Goal: Information Seeking & Learning: Learn about a topic

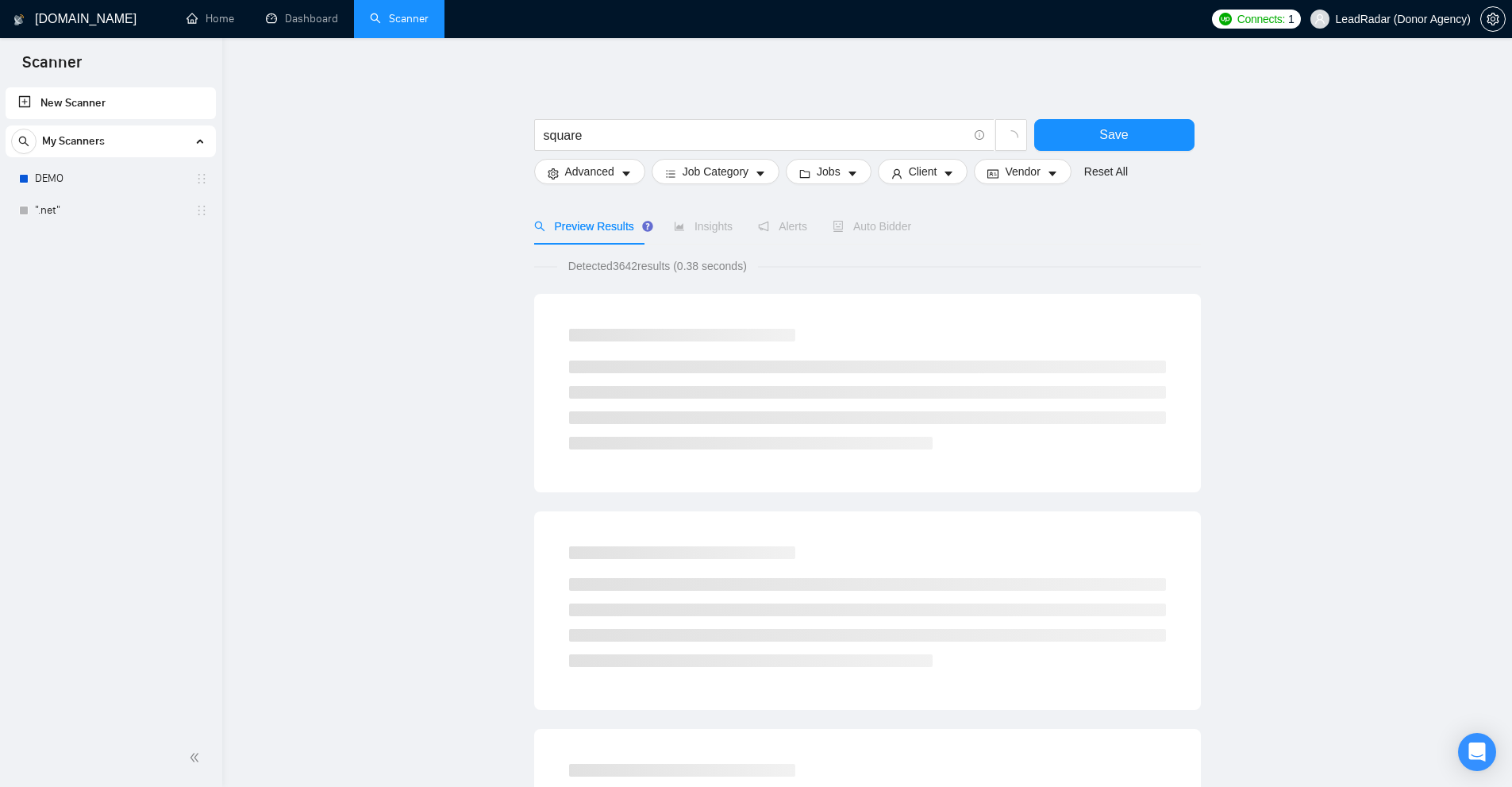
click at [652, 267] on span "Detected 3642 results (0.38 seconds)" at bounding box center [657, 265] width 201 height 18
drag, startPoint x: 623, startPoint y: 259, endPoint x: 653, endPoint y: 260, distance: 30.0
click at [651, 260] on span "Detected 3642 results (0.38 seconds)" at bounding box center [657, 265] width 201 height 18
click at [653, 260] on span "Detected 3642 results (0.38 seconds)" at bounding box center [657, 265] width 201 height 18
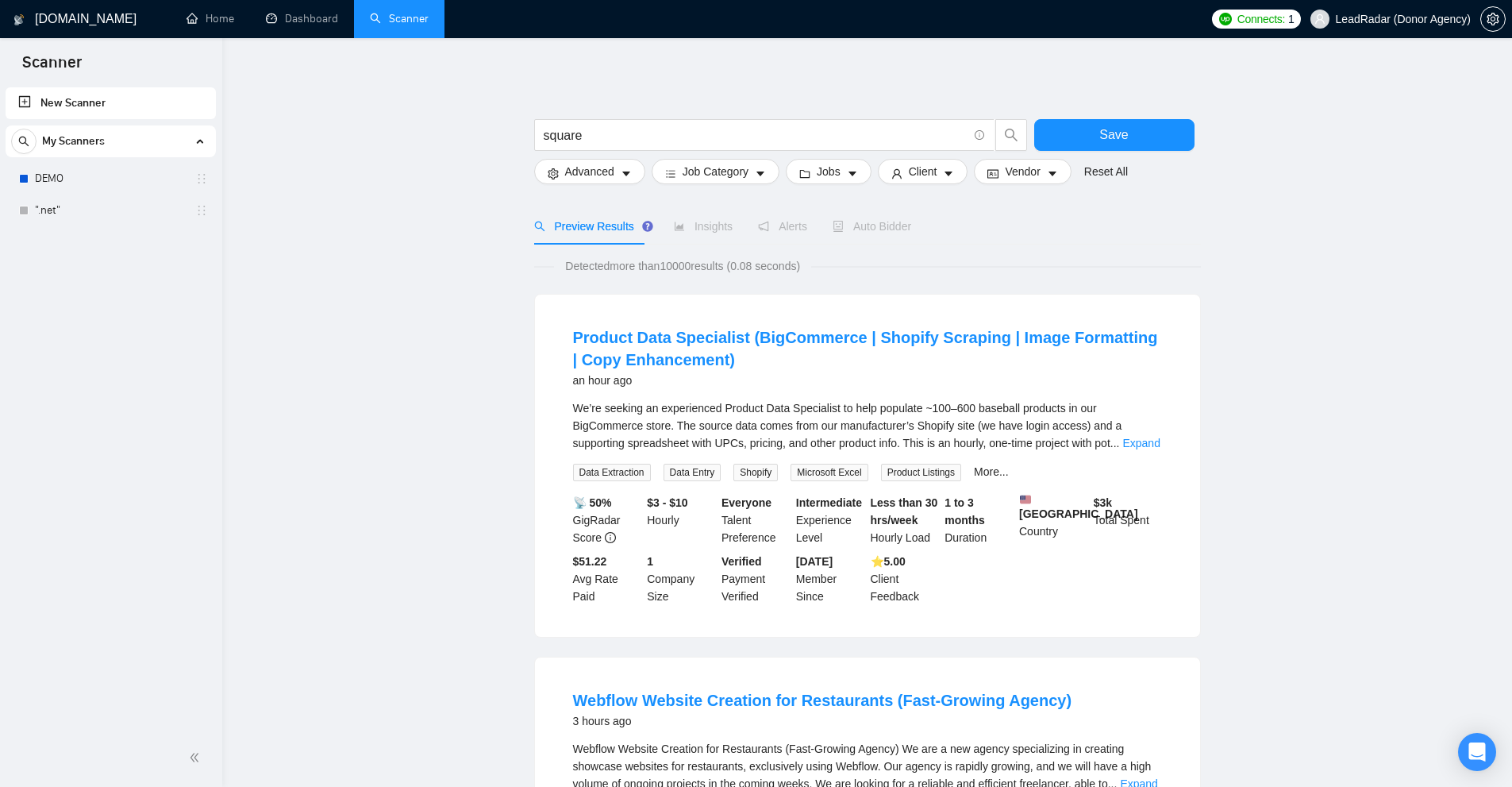
click at [1137, 451] on div "We’re seeking an experienced Product Data Specialist to help populate ~100–600 …" at bounding box center [867, 425] width 589 height 53
click at [1144, 443] on link "Expand" at bounding box center [1141, 442] width 37 height 13
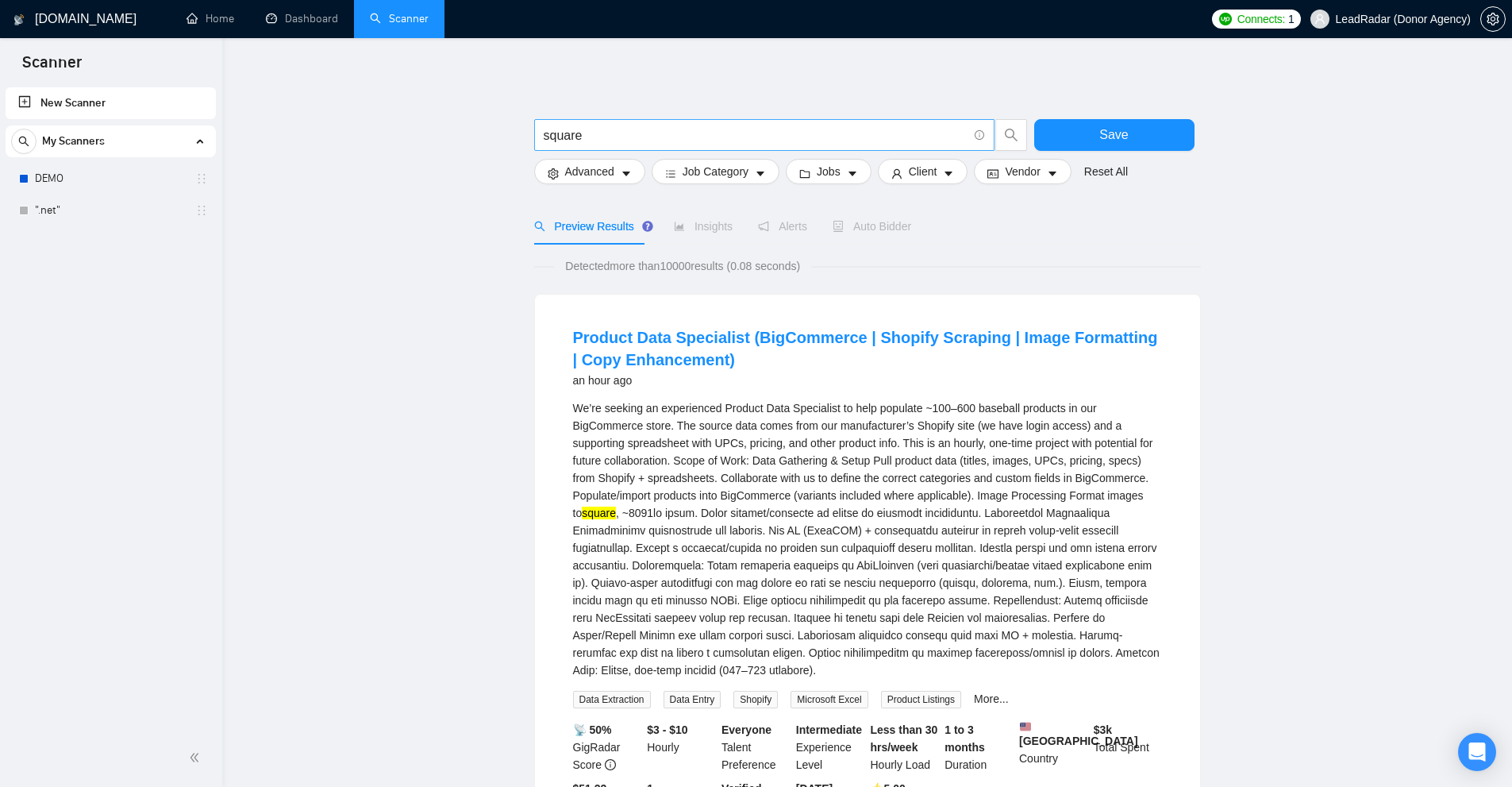
click at [603, 137] on input "square" at bounding box center [755, 134] width 423 height 20
paste input "prototype development"
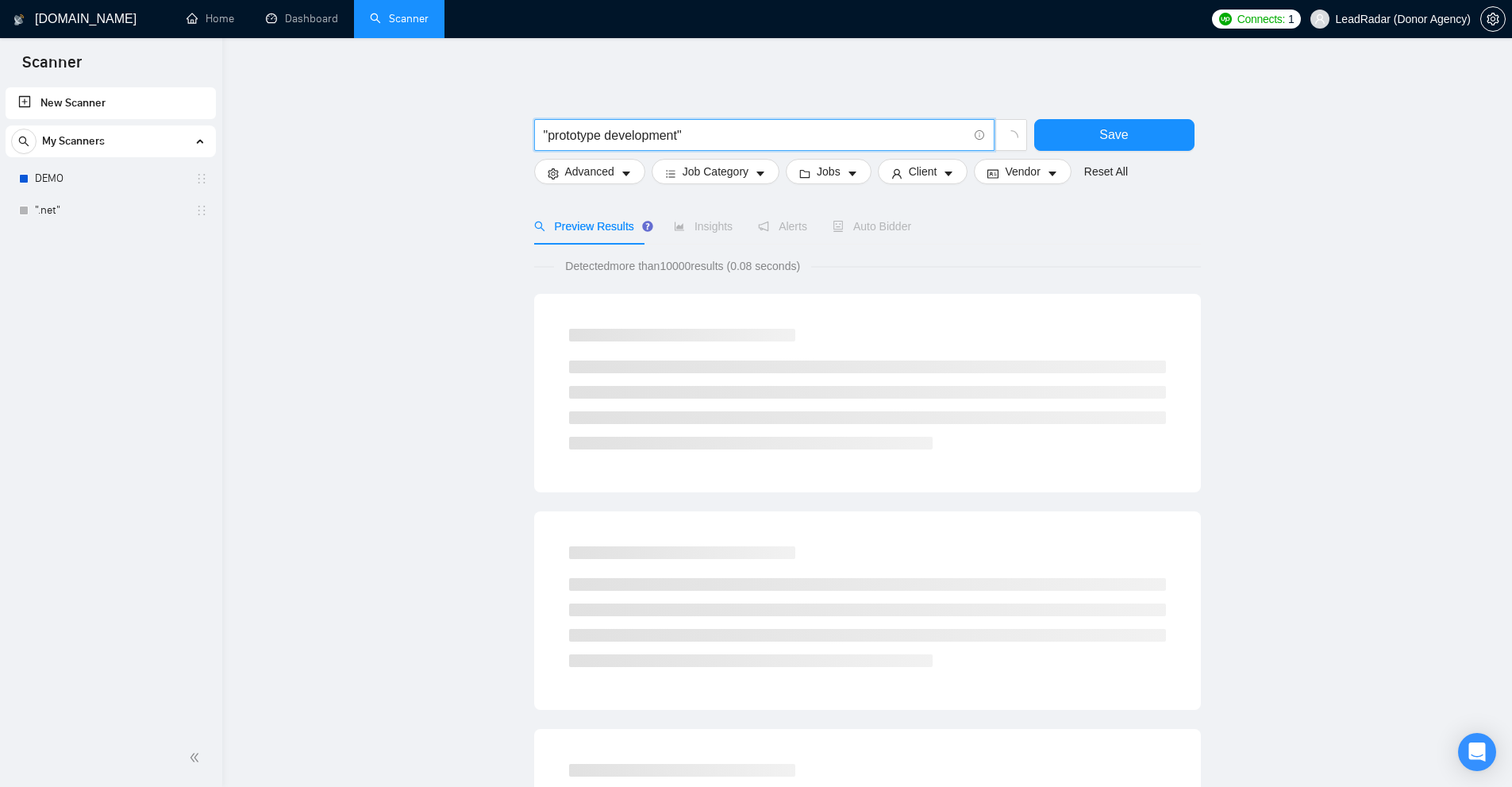
click at [699, 132] on input ""prototype development"" at bounding box center [755, 134] width 423 height 20
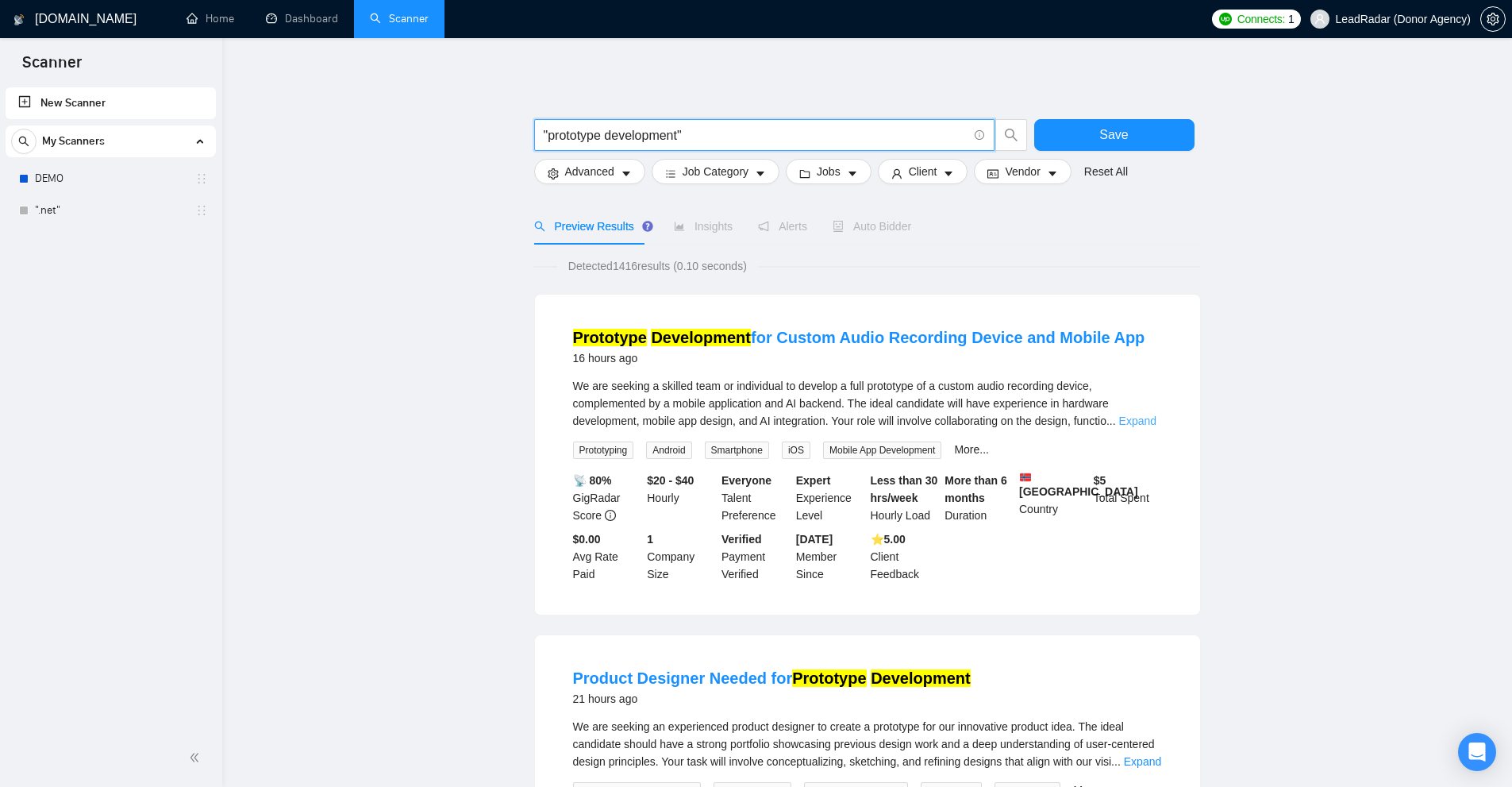
click at [1146, 424] on link "Expand" at bounding box center [1138, 420] width 37 height 13
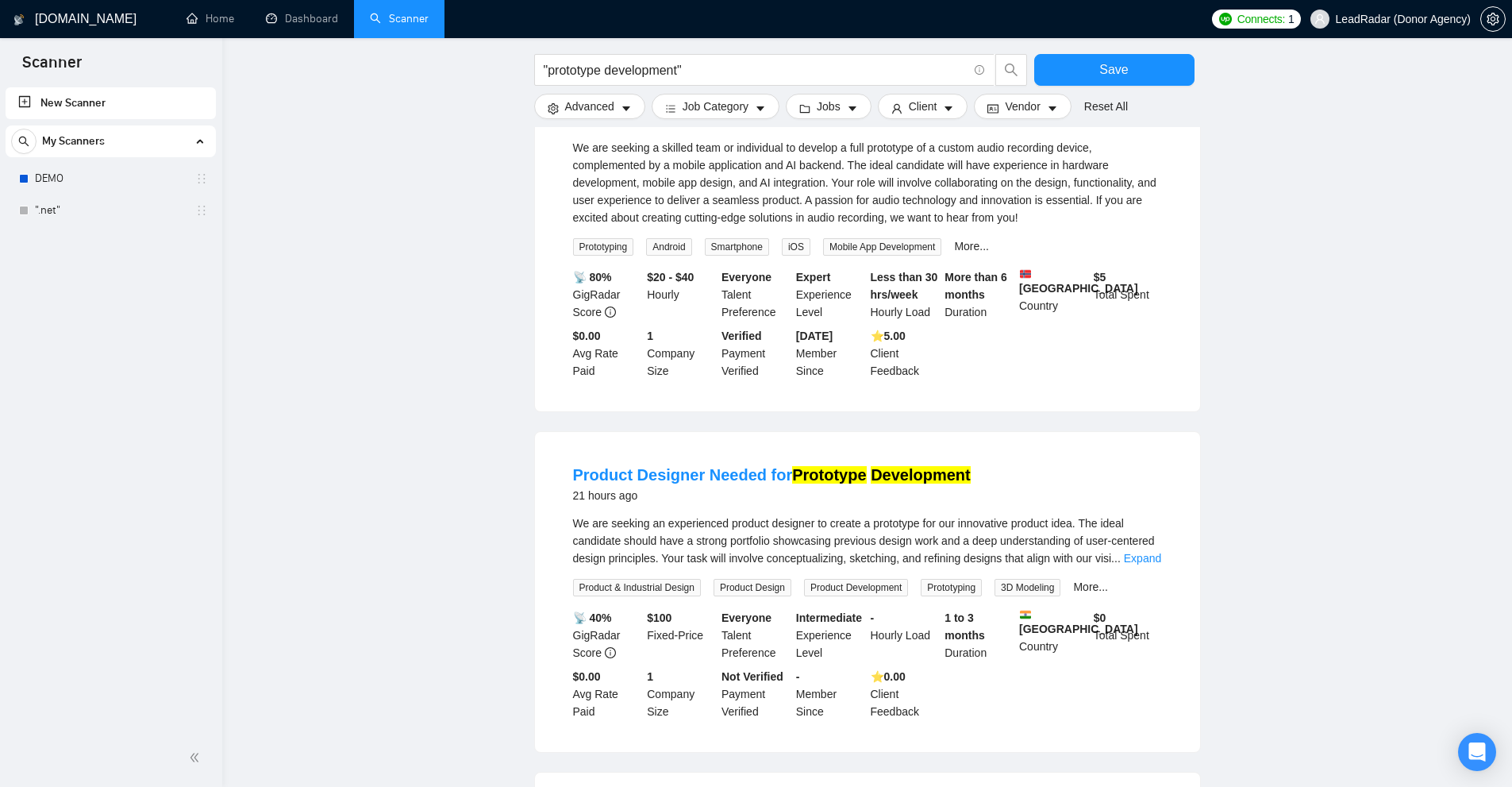
scroll to position [317, 0]
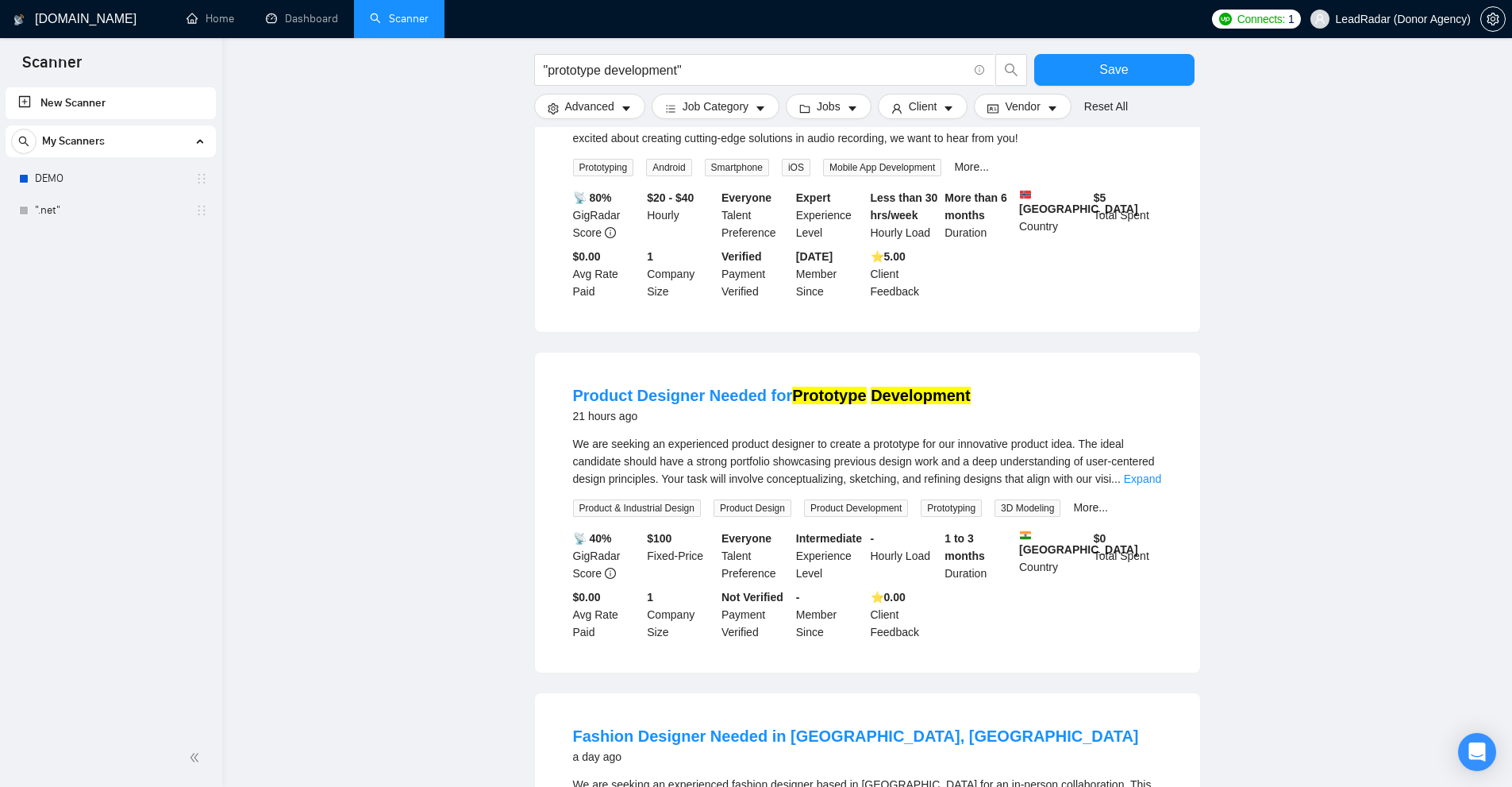
click at [1138, 470] on div "We are seeking an experienced product designer to create a prototype for our in…" at bounding box center [867, 461] width 589 height 53
click at [1134, 480] on link "Expand" at bounding box center [1143, 478] width 37 height 13
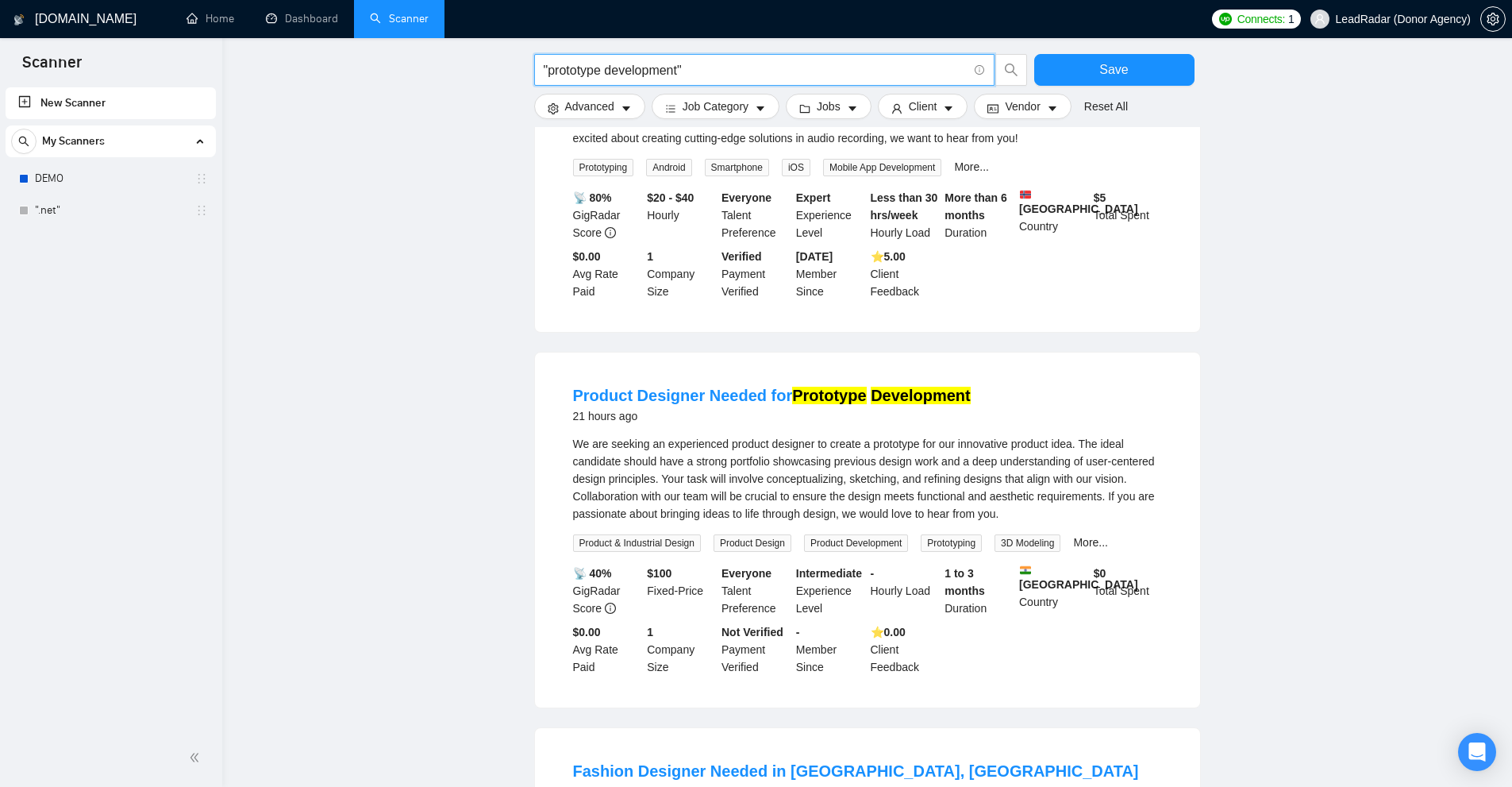
click at [638, 71] on input ""prototype development"" at bounding box center [755, 70] width 423 height 20
drag, startPoint x: 638, startPoint y: 71, endPoint x: 585, endPoint y: 71, distance: 53.0
click at [585, 71] on input ""prototype development"" at bounding box center [755, 70] width 423 height 20
paste input "cb design"
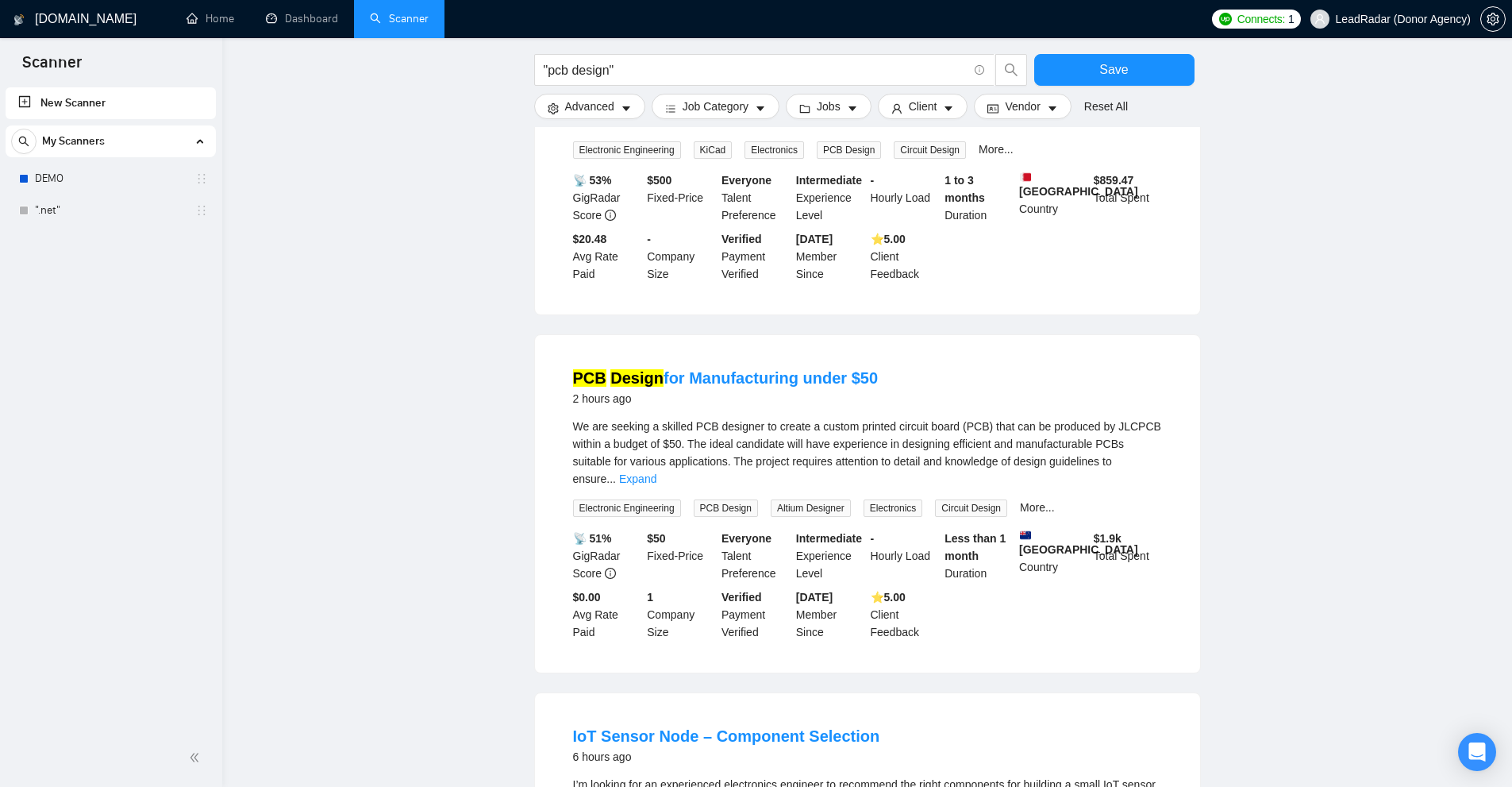
scroll to position [0, 0]
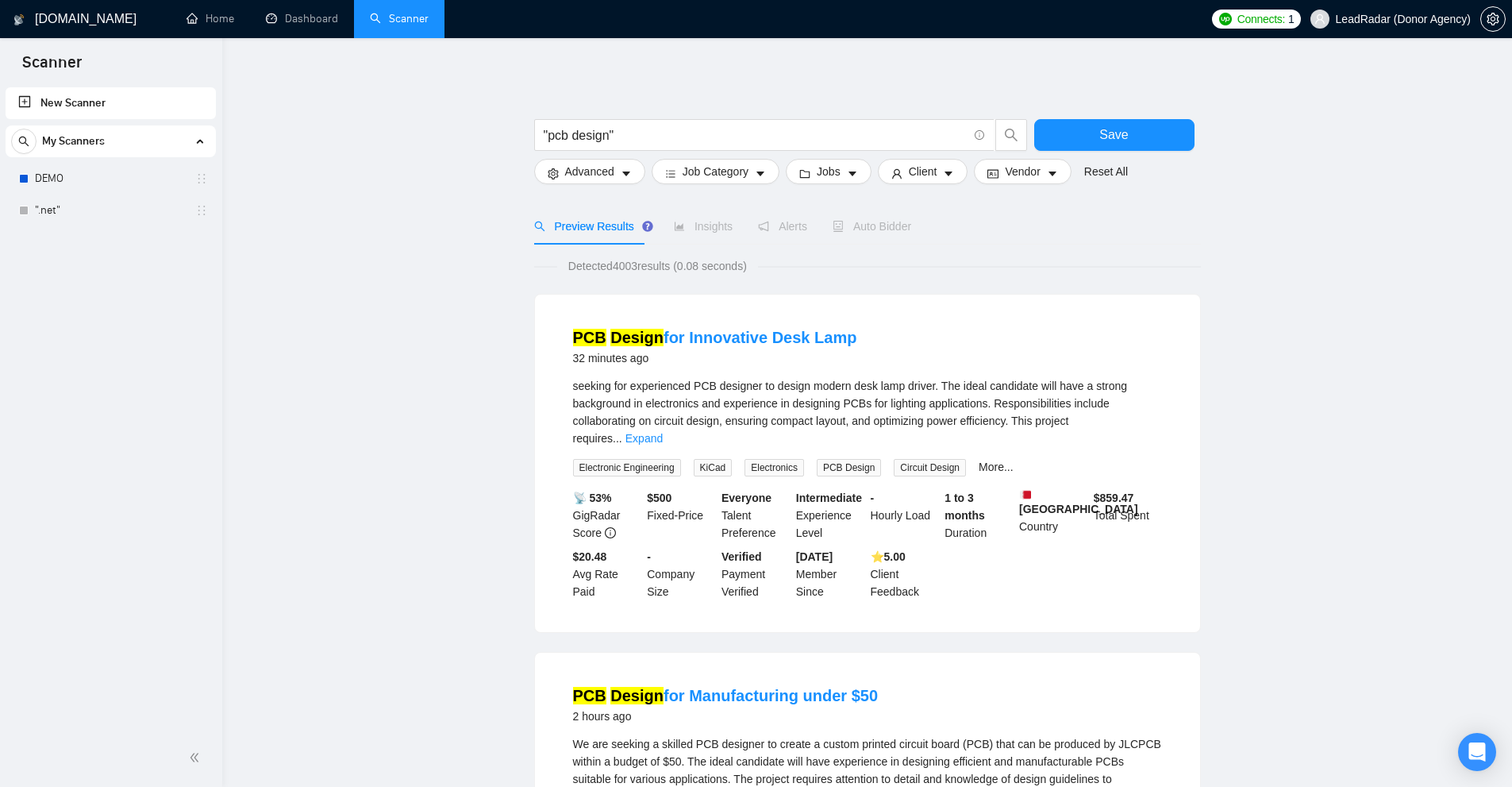
drag, startPoint x: 965, startPoint y: 541, endPoint x: 902, endPoint y: 256, distance: 291.9
drag, startPoint x: 692, startPoint y: 391, endPoint x: 781, endPoint y: 401, distance: 89.6
click at [755, 391] on span "seeking for experienced PCB designer to design modern desk lamp driver. The ide…" at bounding box center [850, 412] width 554 height 66
click at [811, 413] on span "seeking for experienced PCB designer to design modern desk lamp driver. The ide…" at bounding box center [850, 412] width 554 height 66
click at [662, 432] on link "Expand" at bounding box center [645, 438] width 37 height 13
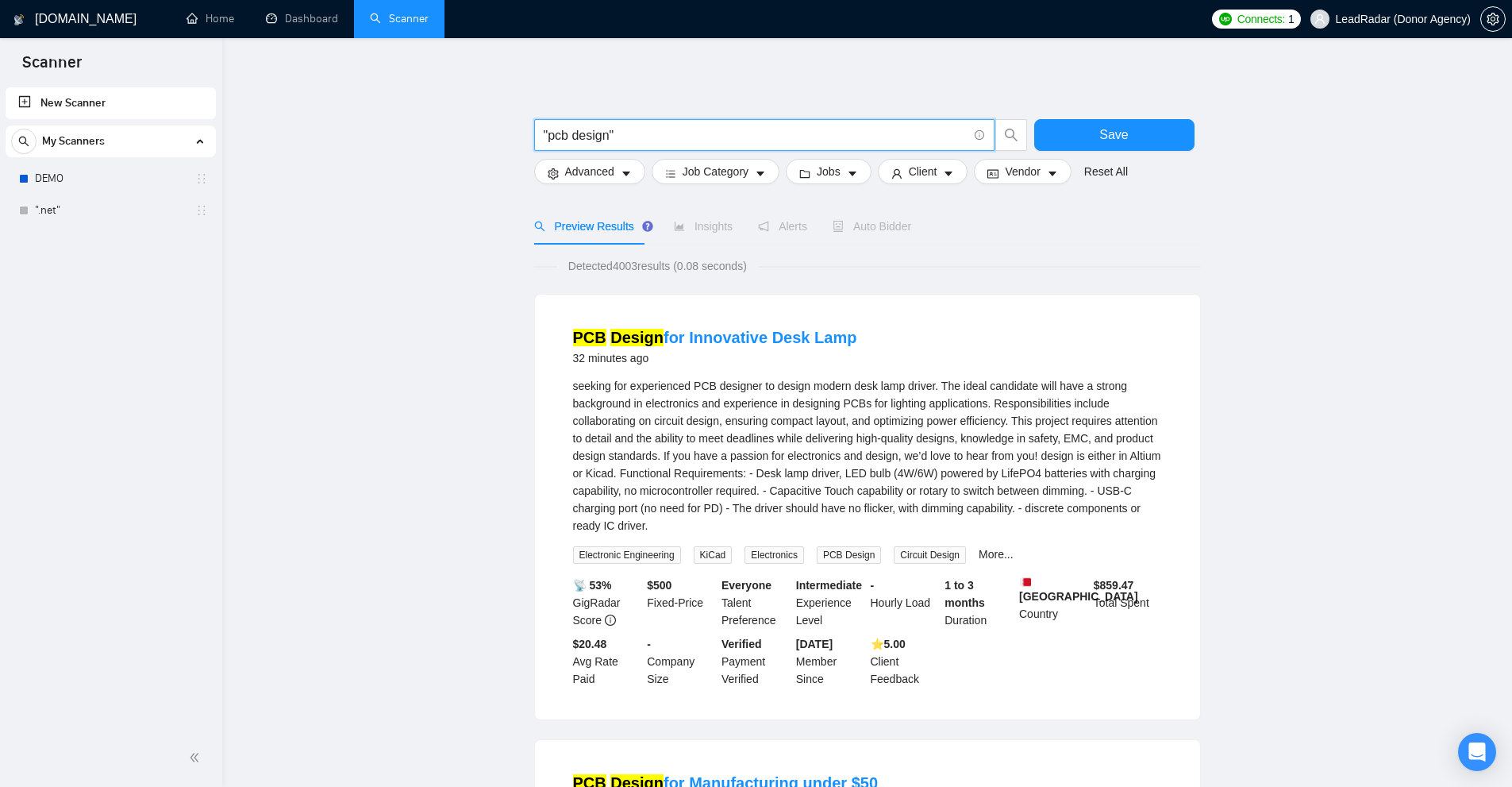
click at [668, 137] on input ""pcb design"" at bounding box center [755, 134] width 423 height 20
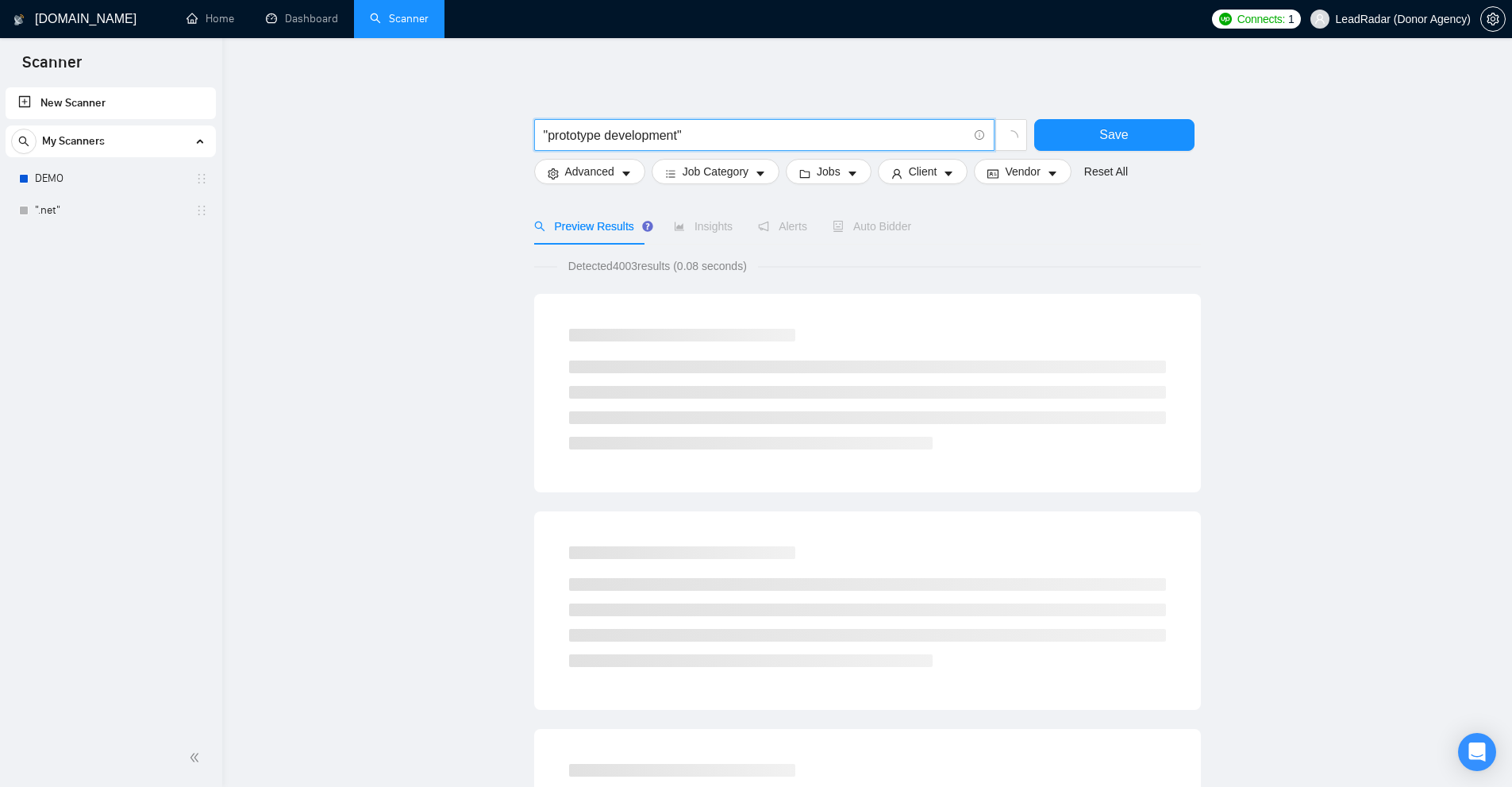
click at [662, 265] on span "Detected 4003 results (0.08 seconds)" at bounding box center [657, 265] width 201 height 18
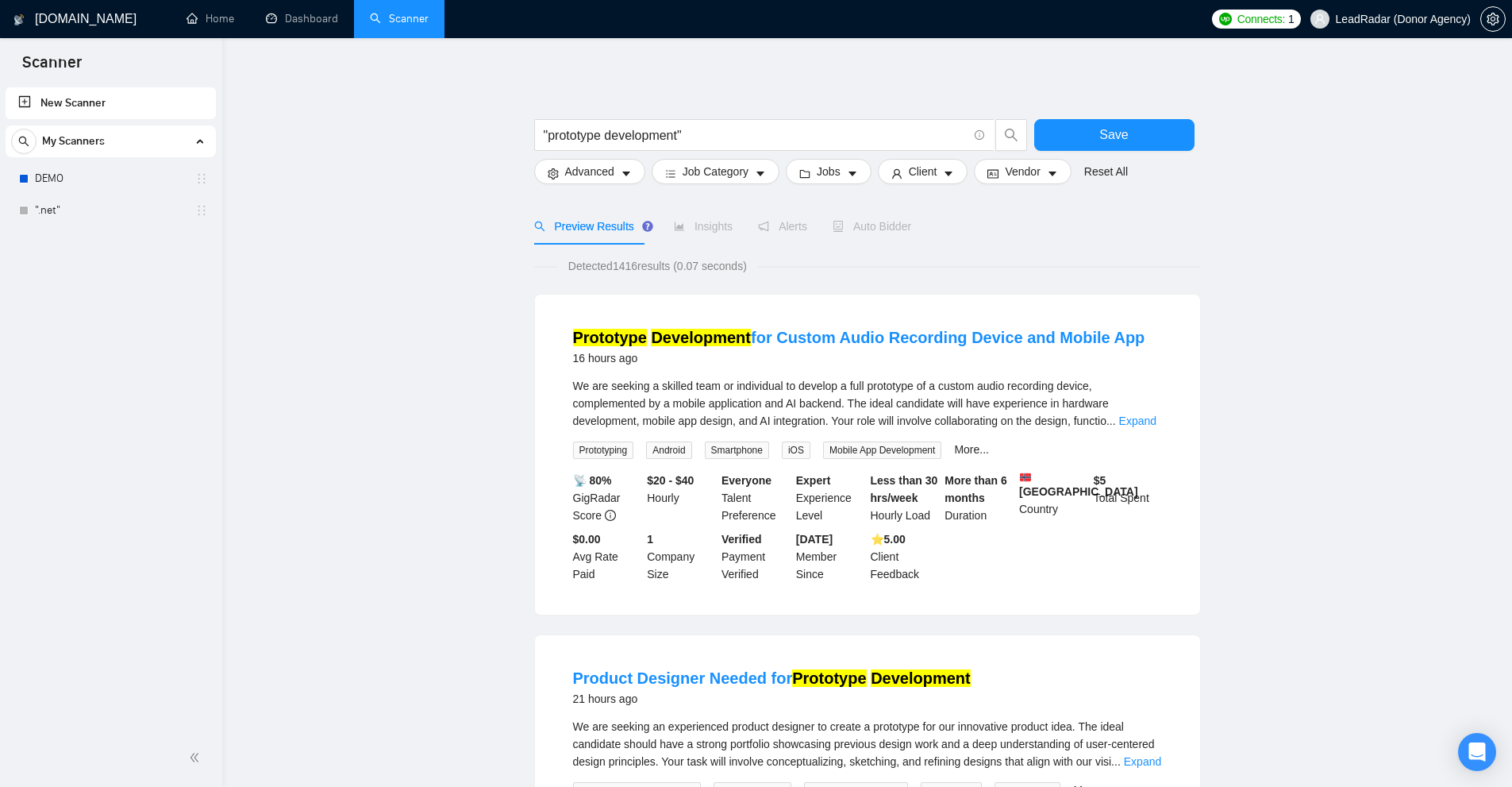
drag, startPoint x: 615, startPoint y: 269, endPoint x: 674, endPoint y: 281, distance: 60.2
click at [639, 268] on span "Detected 1416 results (0.07 seconds)" at bounding box center [657, 265] width 201 height 18
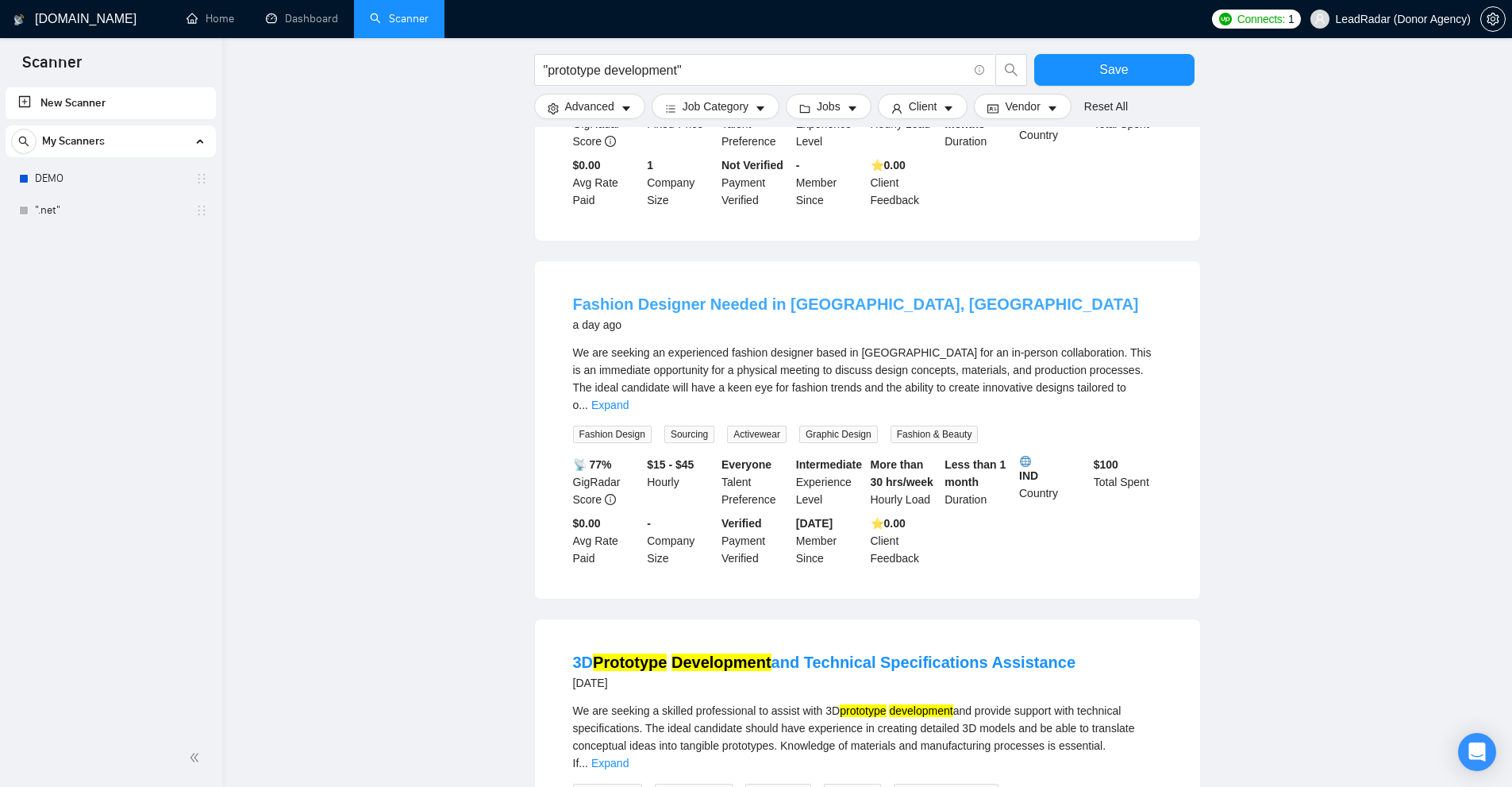
scroll to position [1112, 0]
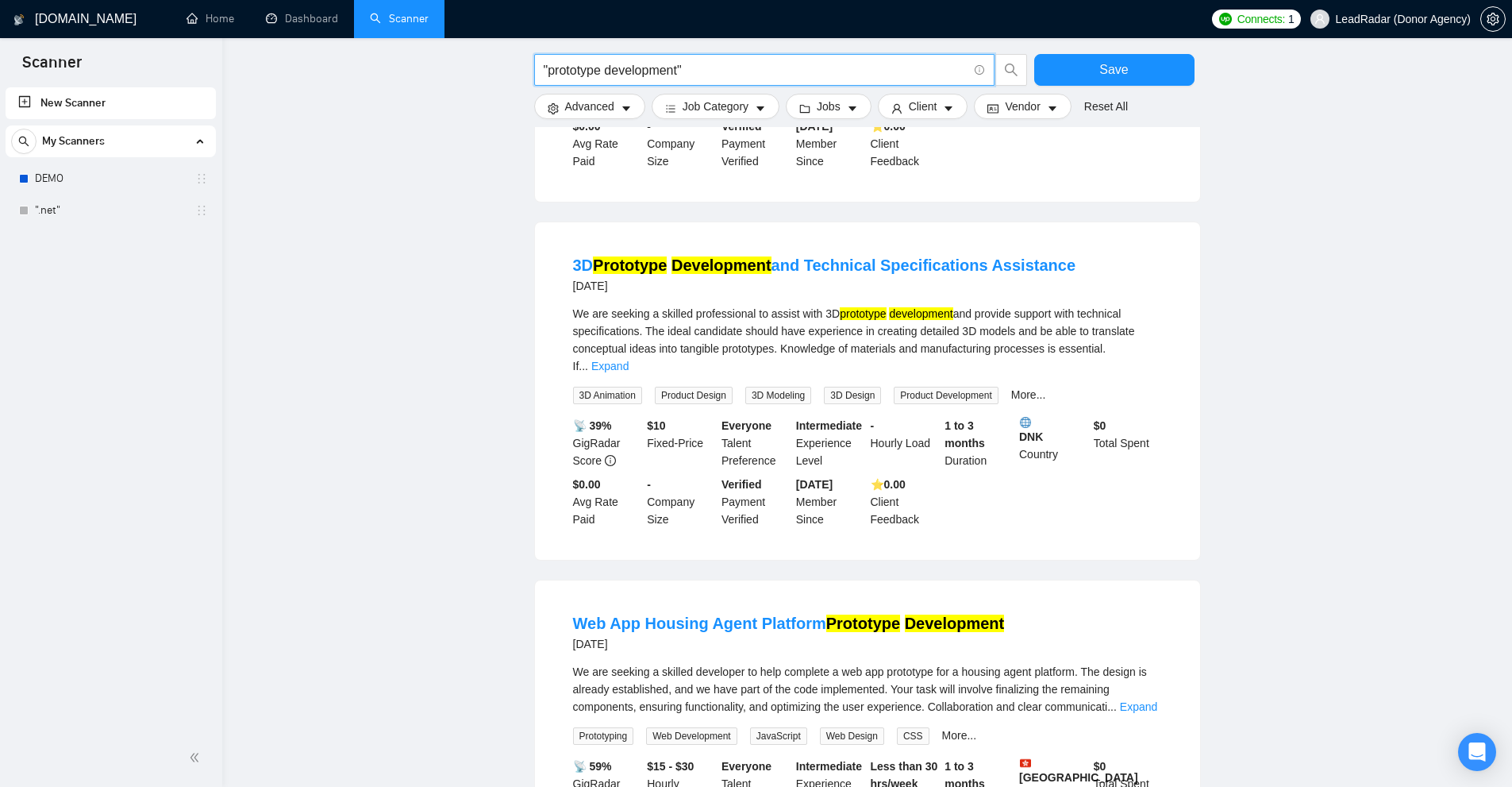
click at [614, 66] on input ""prototype development"" at bounding box center [755, 70] width 423 height 20
drag, startPoint x: 614, startPoint y: 66, endPoint x: 581, endPoint y: 66, distance: 33.0
click at [581, 66] on input ""prototype development"" at bounding box center [755, 70] width 423 height 20
paste input "revi"
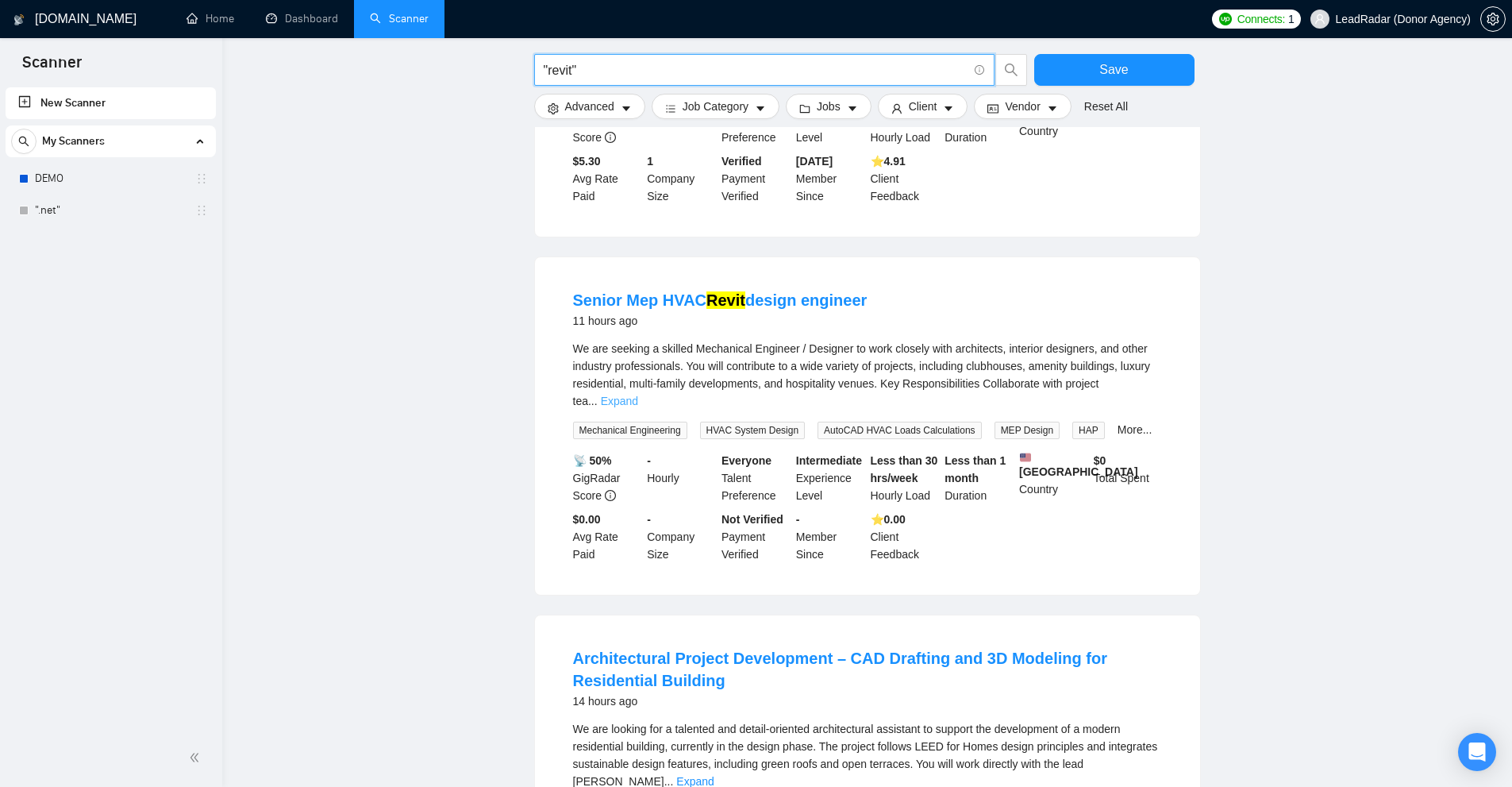
click at [638, 395] on link "Expand" at bounding box center [620, 401] width 37 height 13
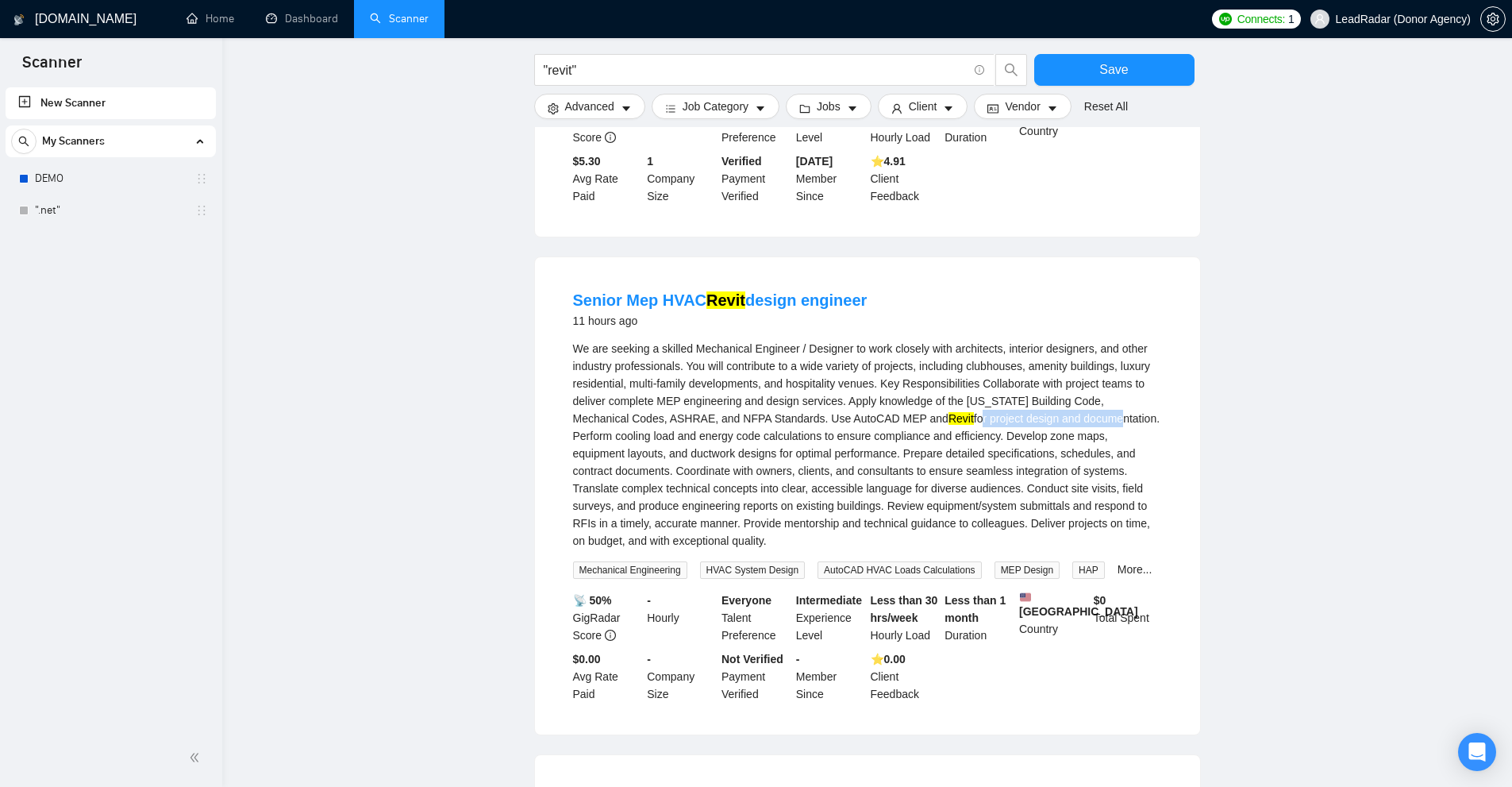
drag, startPoint x: 924, startPoint y: 398, endPoint x: 1069, endPoint y: 394, distance: 145.1
click at [1069, 394] on div "We are seeking a skilled Mechanical Engineer / Designer to work closely with ar…" at bounding box center [867, 444] width 589 height 209
drag, startPoint x: 859, startPoint y: 399, endPoint x: 889, endPoint y: 397, distance: 30.1
click at [889, 397] on div "We are seeking a skilled Mechanical Engineer / Designer to work closely with ar…" at bounding box center [867, 444] width 589 height 209
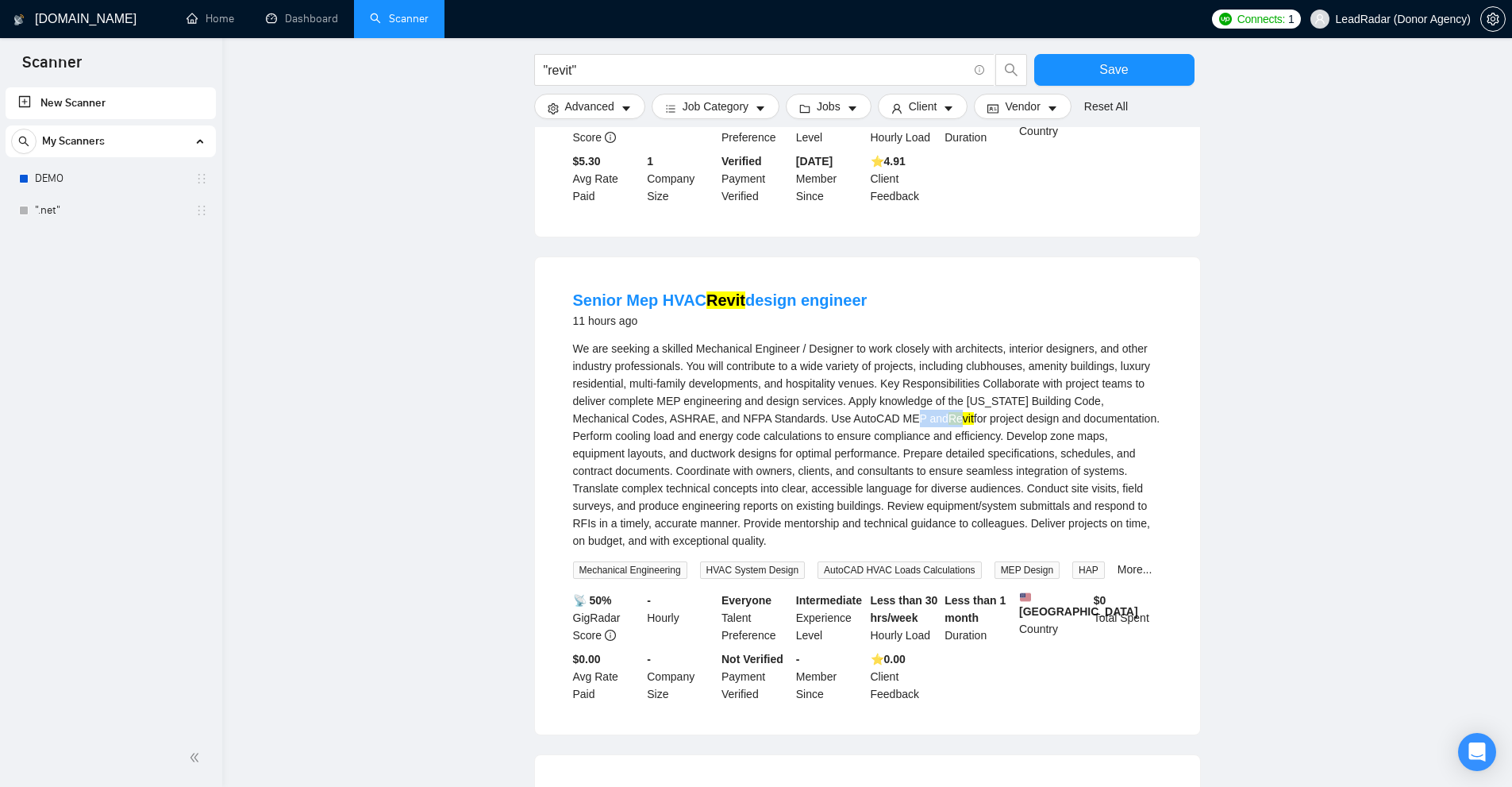
scroll to position [794, 0]
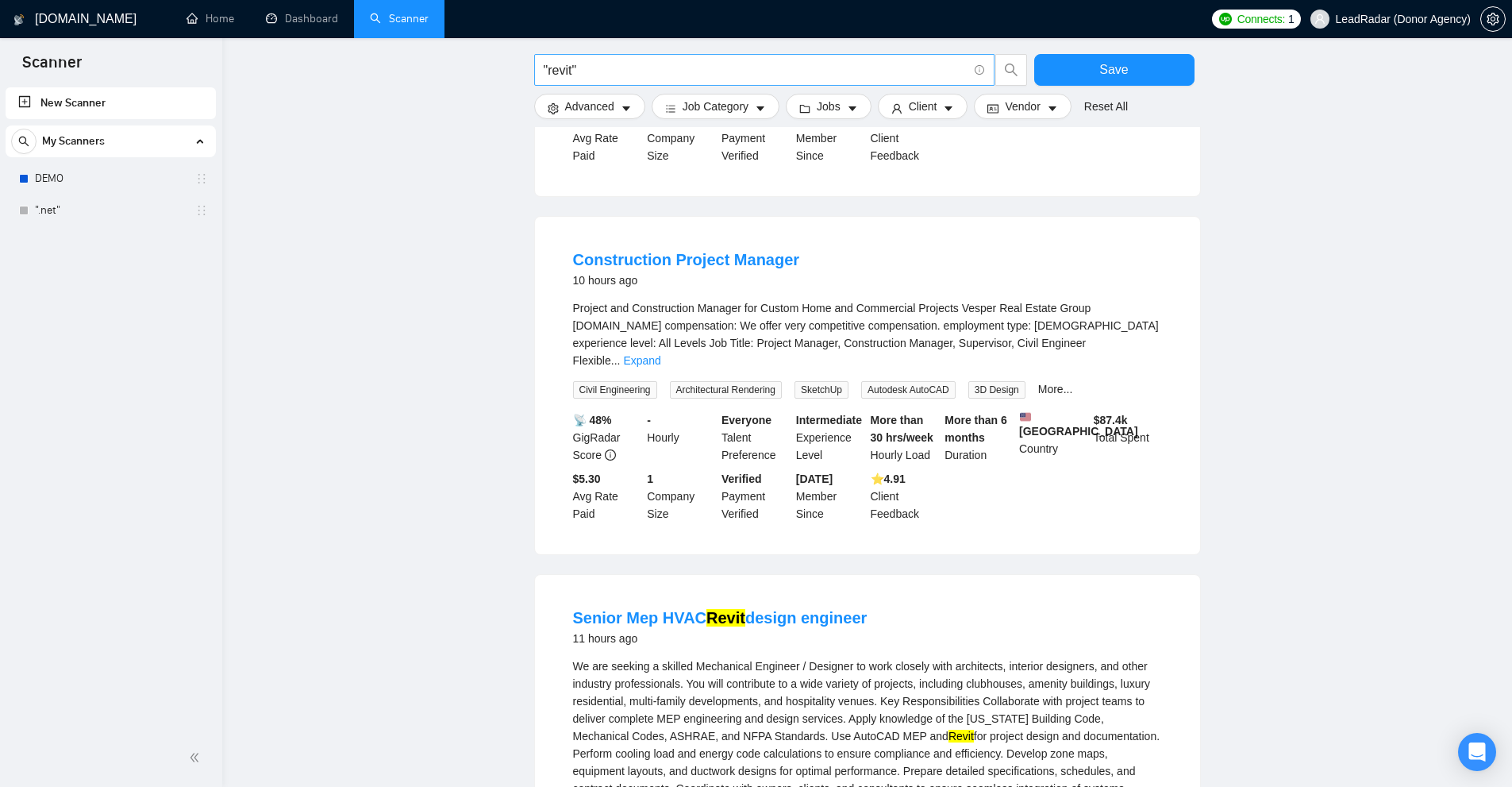
click at [568, 70] on input ""revit"" at bounding box center [755, 70] width 423 height 20
paste input "scada"
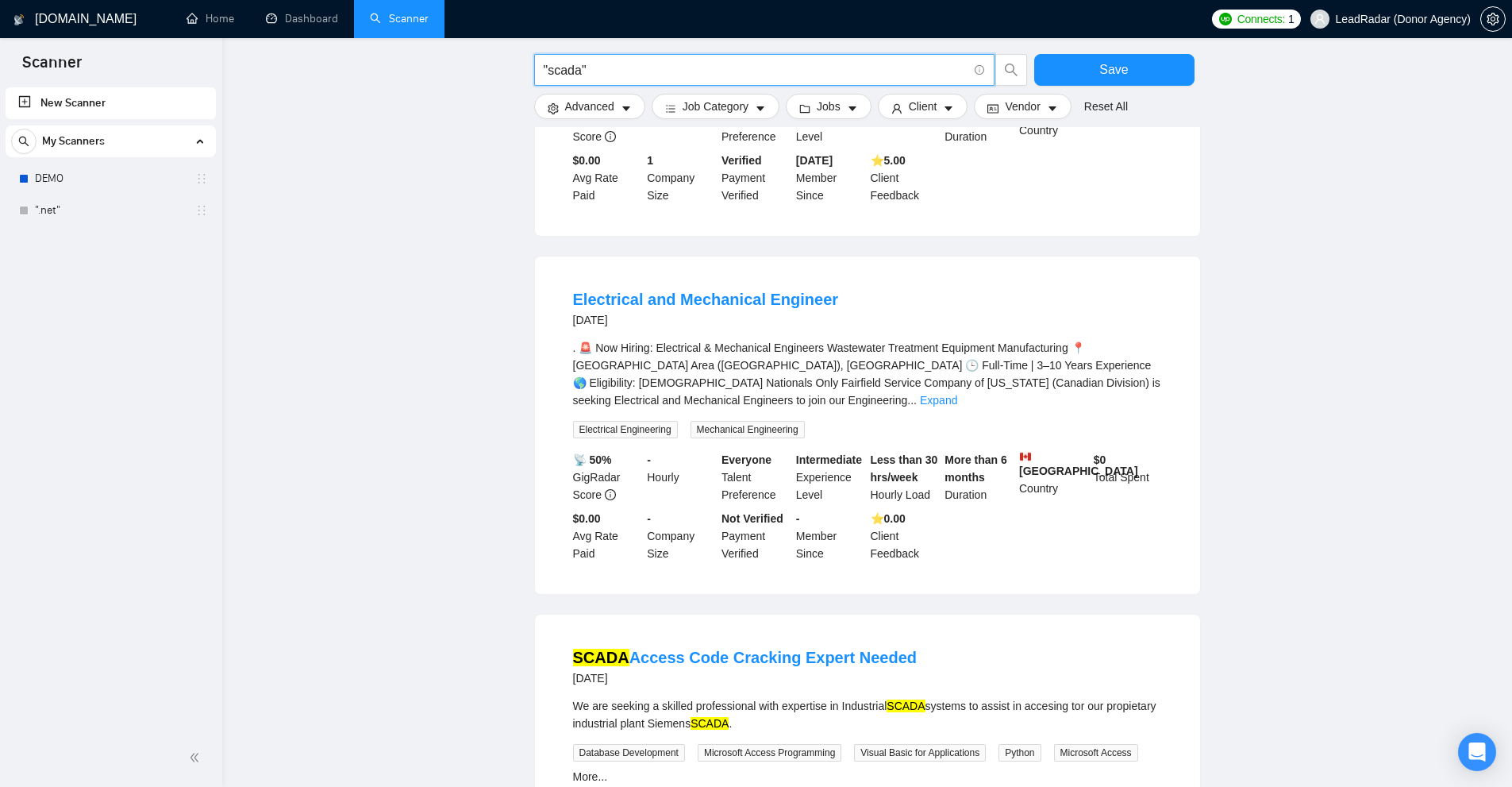
click at [574, 66] on input ""scada"" at bounding box center [755, 70] width 423 height 20
paste input "[PERSON_NAME]-tucking system prototype"
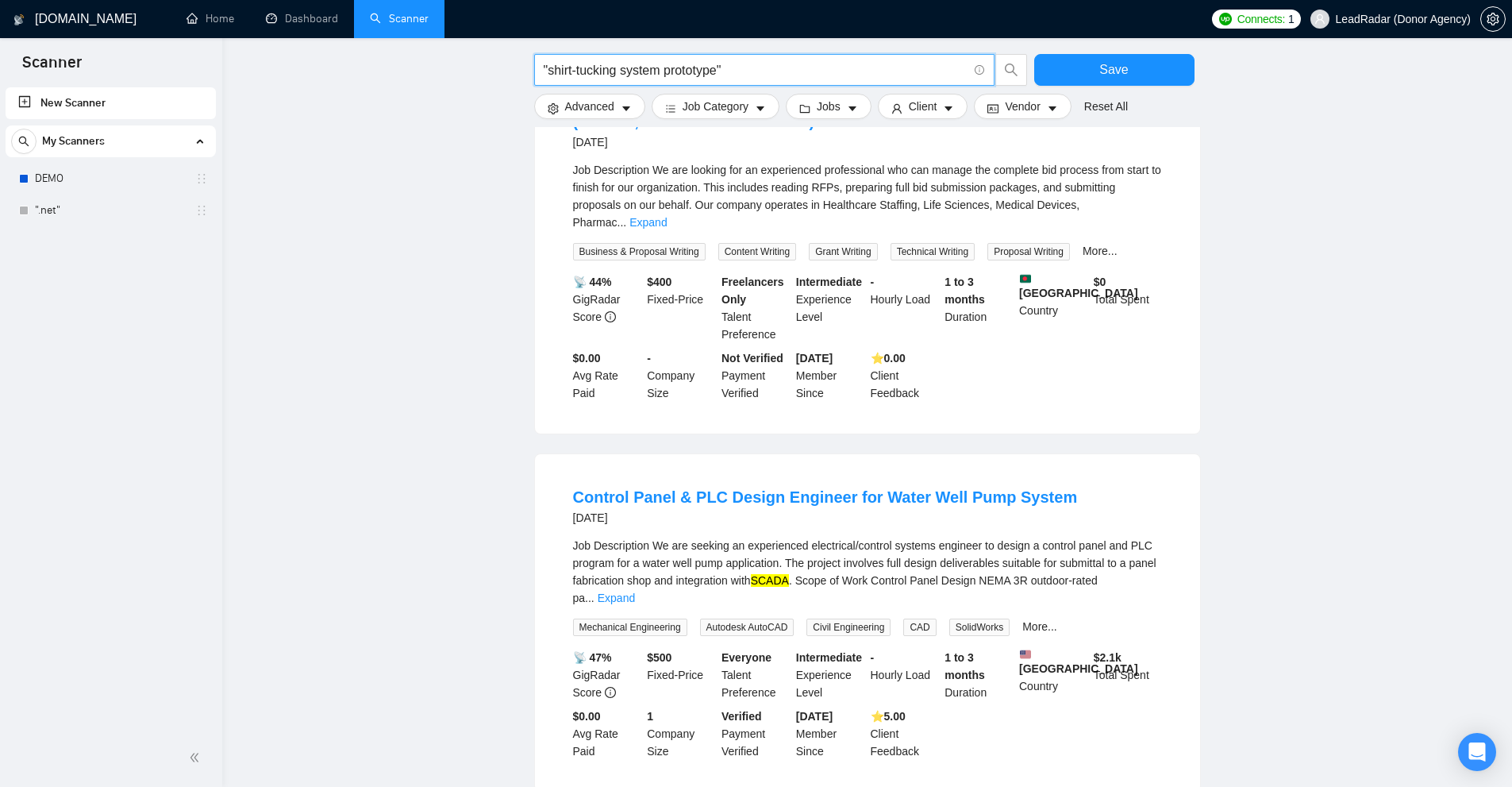
scroll to position [0, 0]
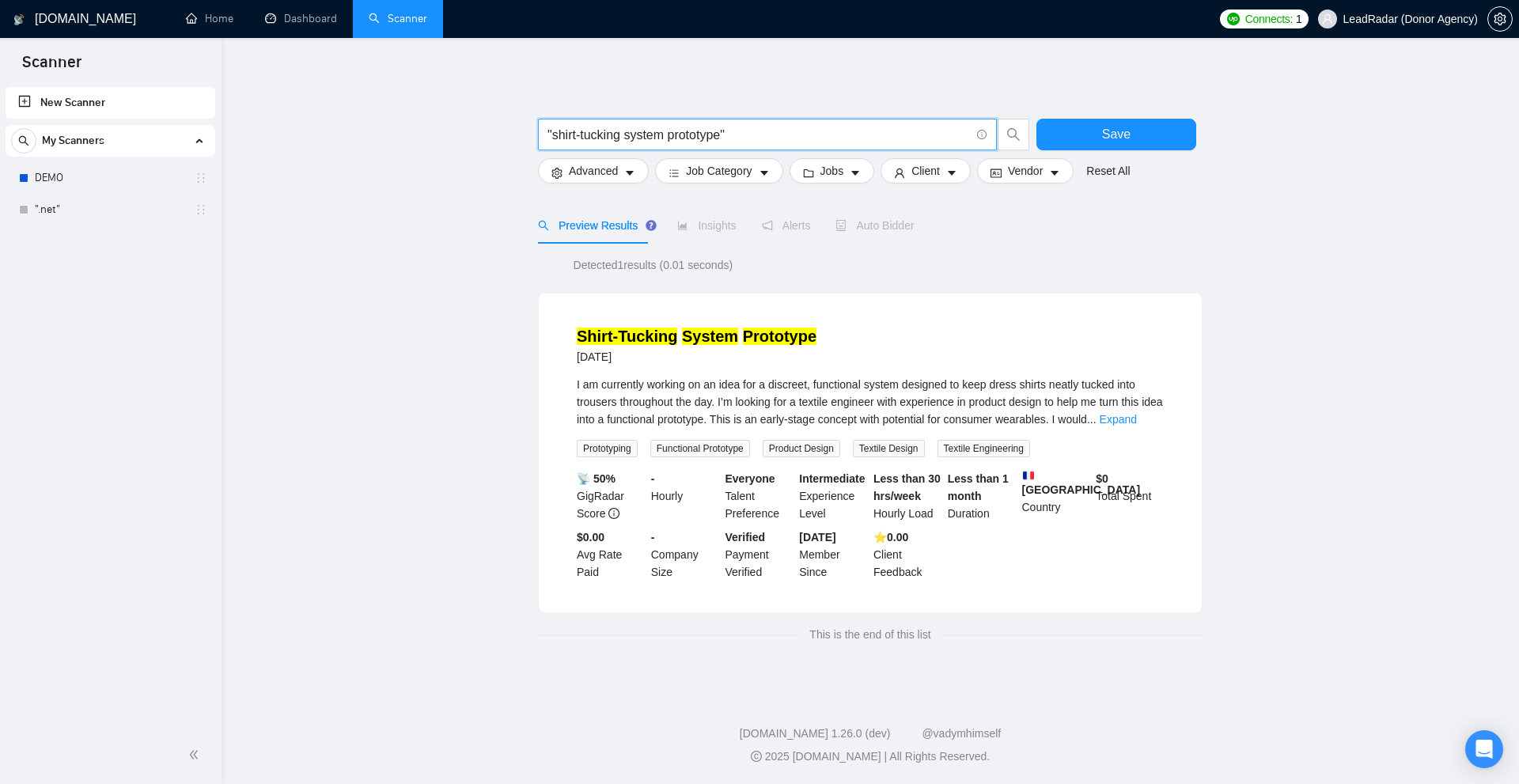
click at [1170, 424] on li "Shirt-Tucking System Prototype [DATE] I am currently working on an idea for a d…" at bounding box center [870, 453] width 625 height 281
click at [1137, 423] on link "Expand" at bounding box center [1118, 419] width 37 height 13
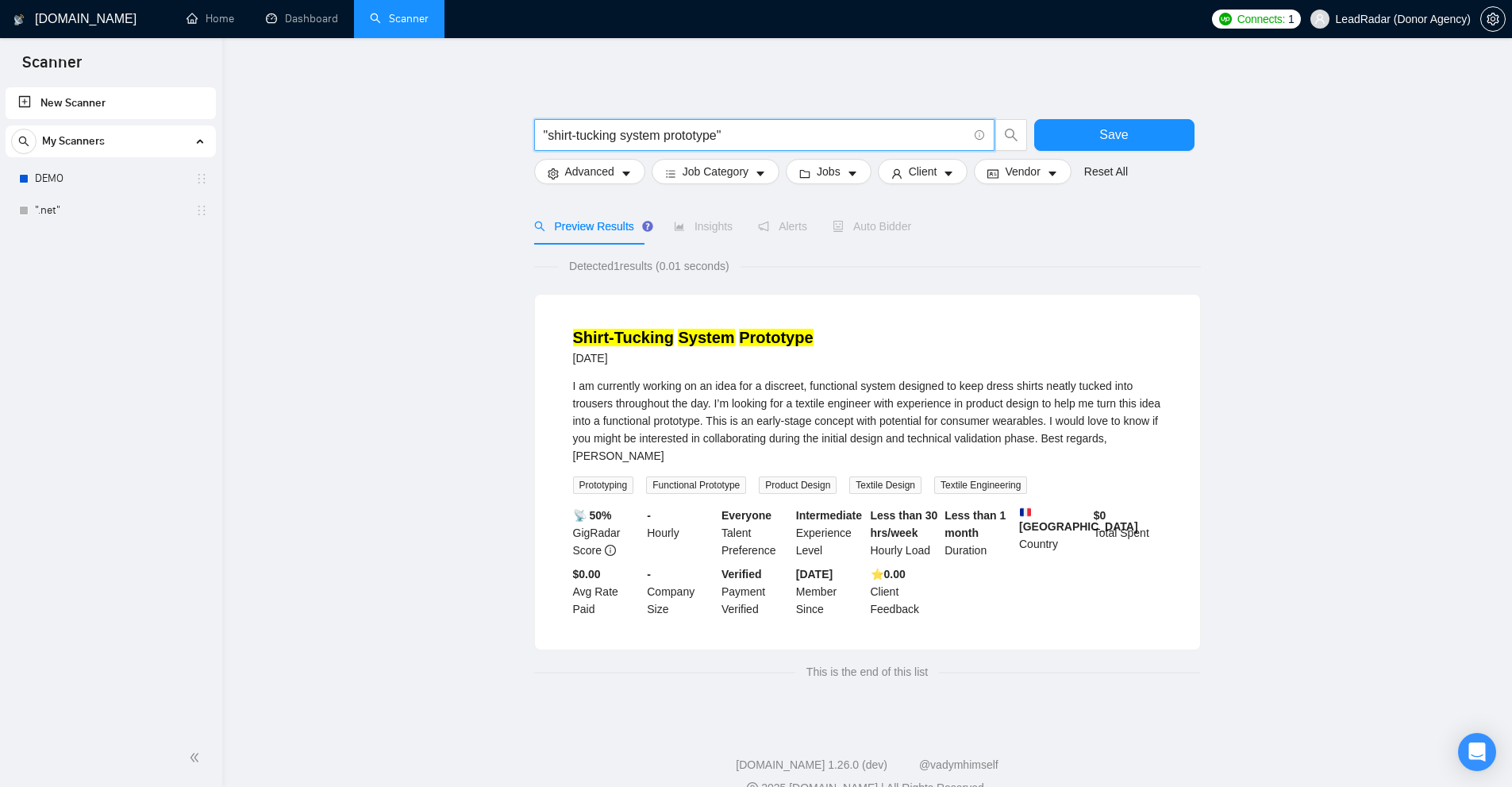
click at [561, 128] on input ""shirt-tucking system prototype"" at bounding box center [755, 134] width 423 height 20
drag, startPoint x: 561, startPoint y: 128, endPoint x: 670, endPoint y: 134, distance: 109.2
click at [670, 134] on input ""shirt-tucking system prototype"" at bounding box center [755, 134] width 423 height 20
paste input "floppy drive system"
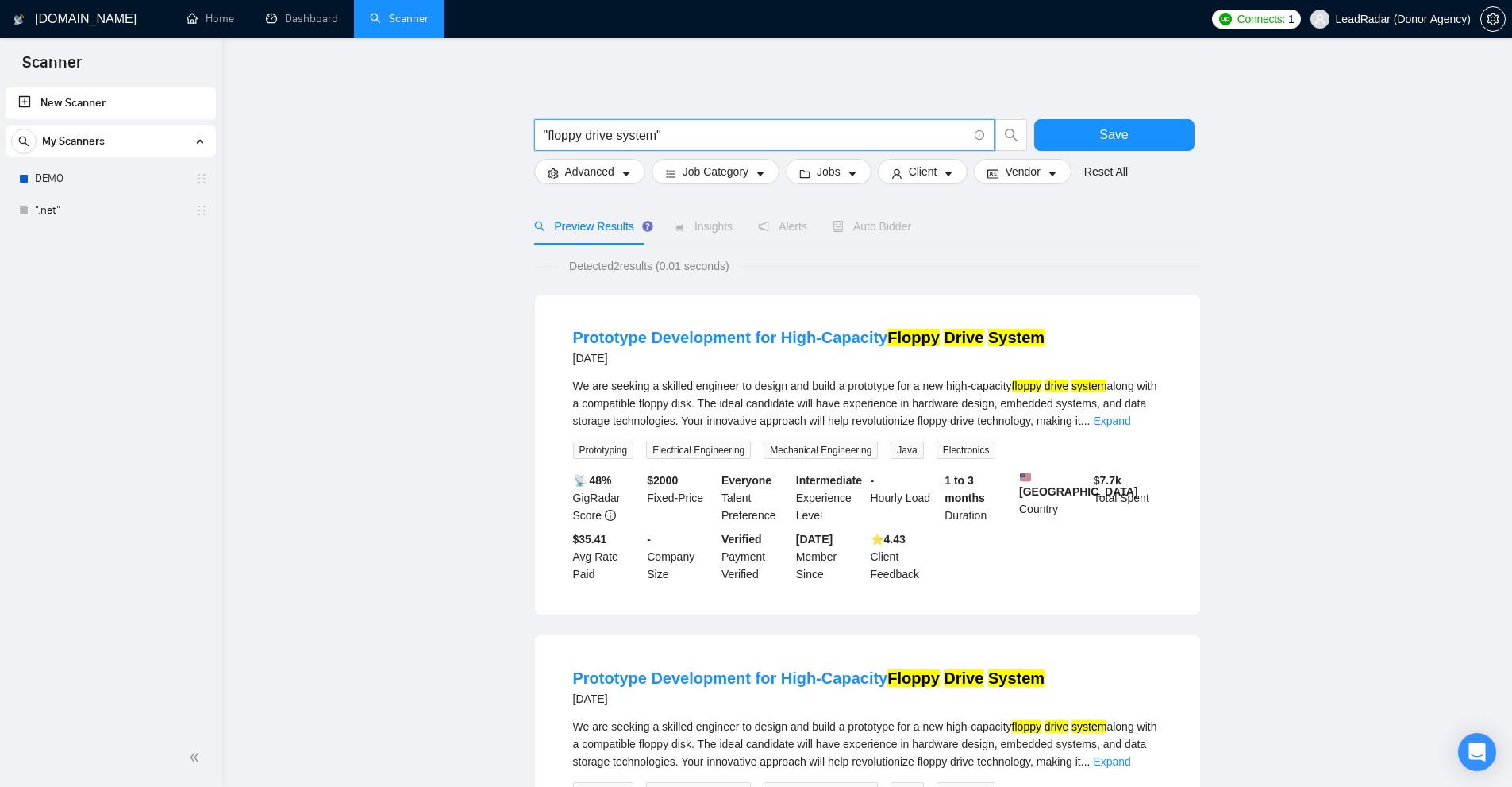
click at [642, 137] on input ""floppy drive system"" at bounding box center [755, 134] width 423 height 20
drag, startPoint x: 642, startPoint y: 137, endPoint x: 566, endPoint y: 137, distance: 76.0
click at [566, 137] on input ""floppy drive system"" at bounding box center [755, 134] width 423 height 20
paste input "pga"
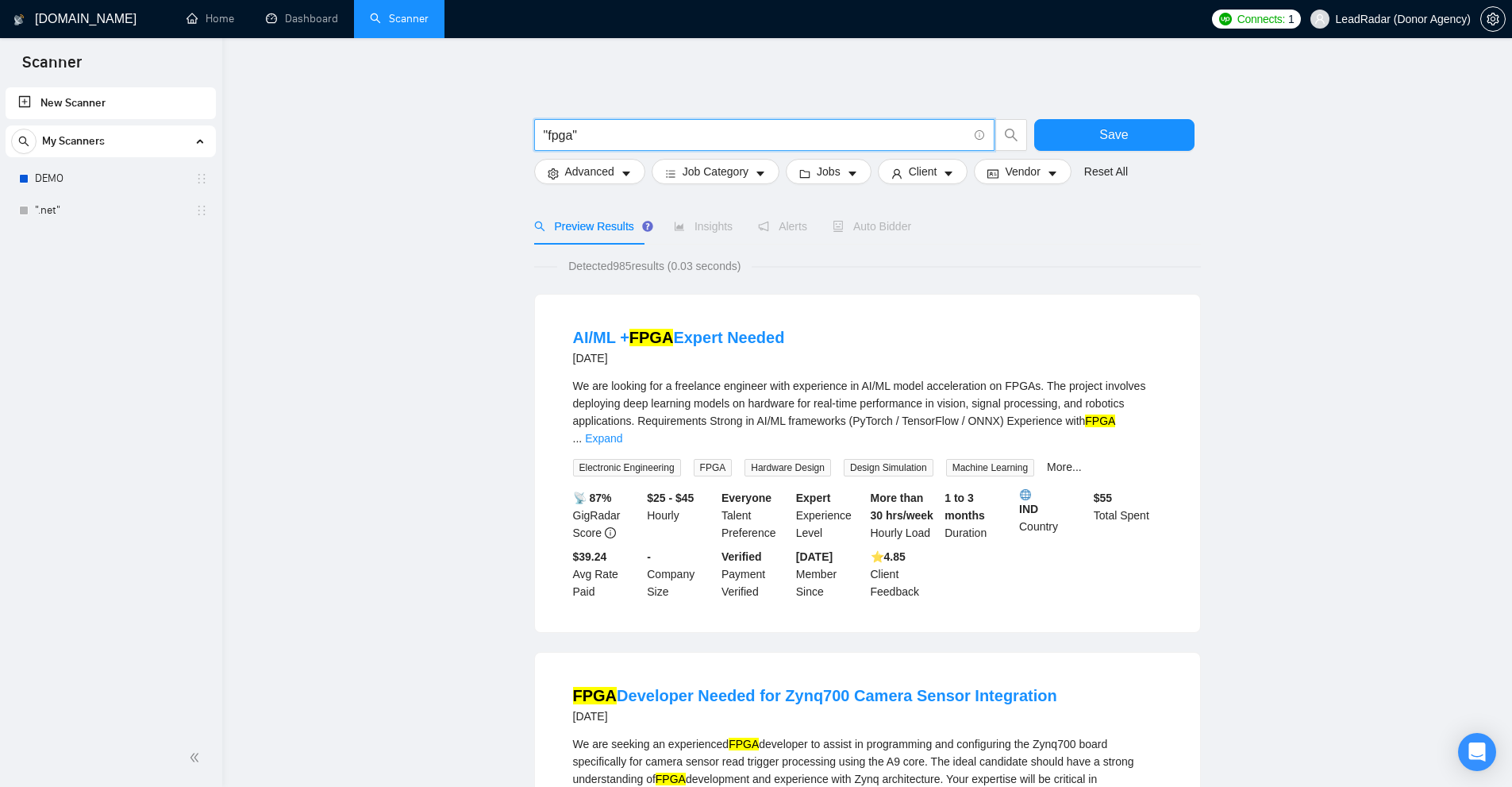
click at [560, 135] on input ""fpga"" at bounding box center [755, 134] width 423 height 20
paste input "reepbx"
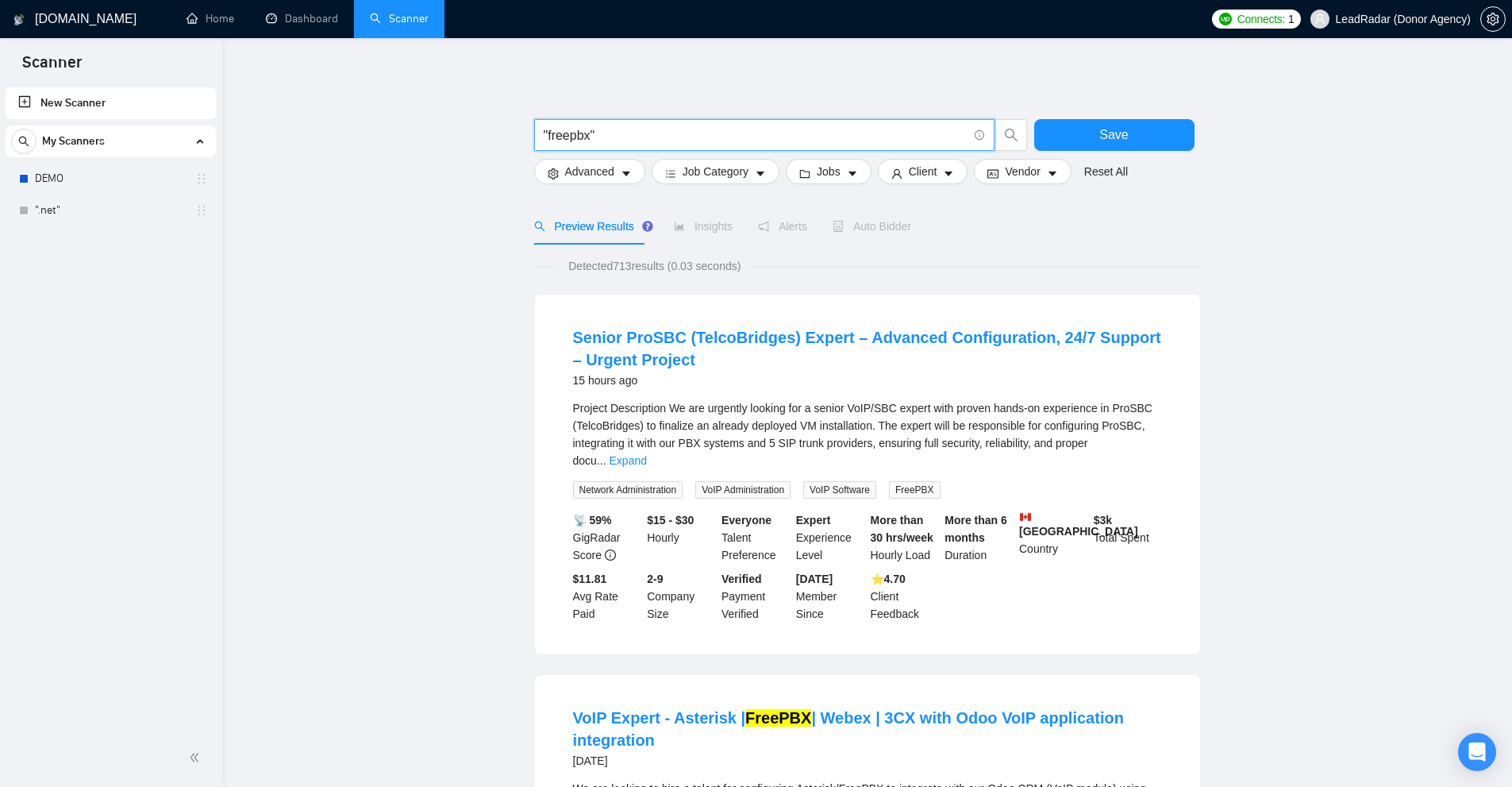
click at [565, 147] on span ""freepbx"" at bounding box center [764, 134] width 460 height 31
click at [566, 144] on input ""freepbx"" at bounding box center [755, 134] width 423 height 20
paste input "thingsboard"
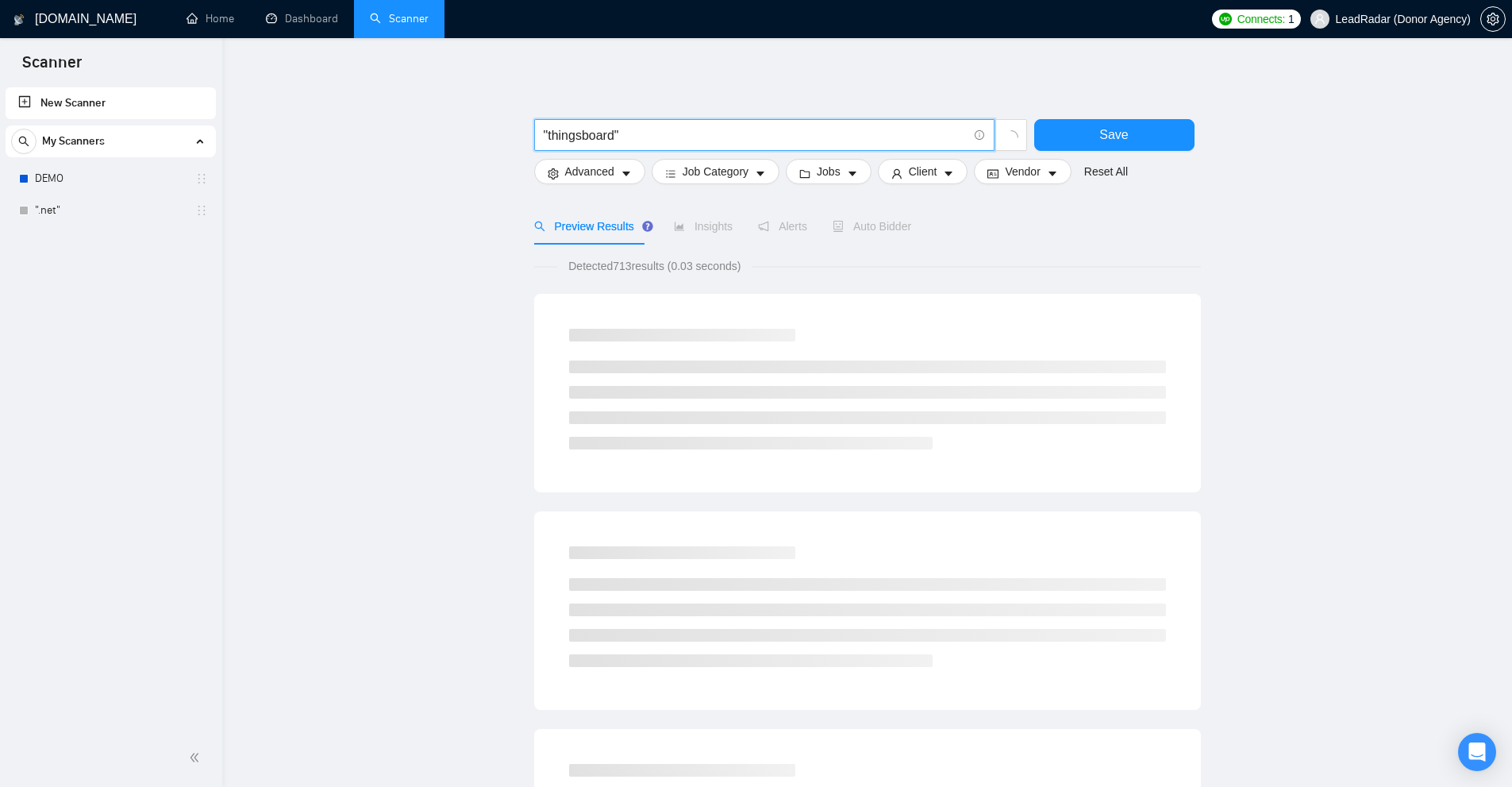
click at [588, 137] on input ""thingsboard"" at bounding box center [755, 134] width 423 height 20
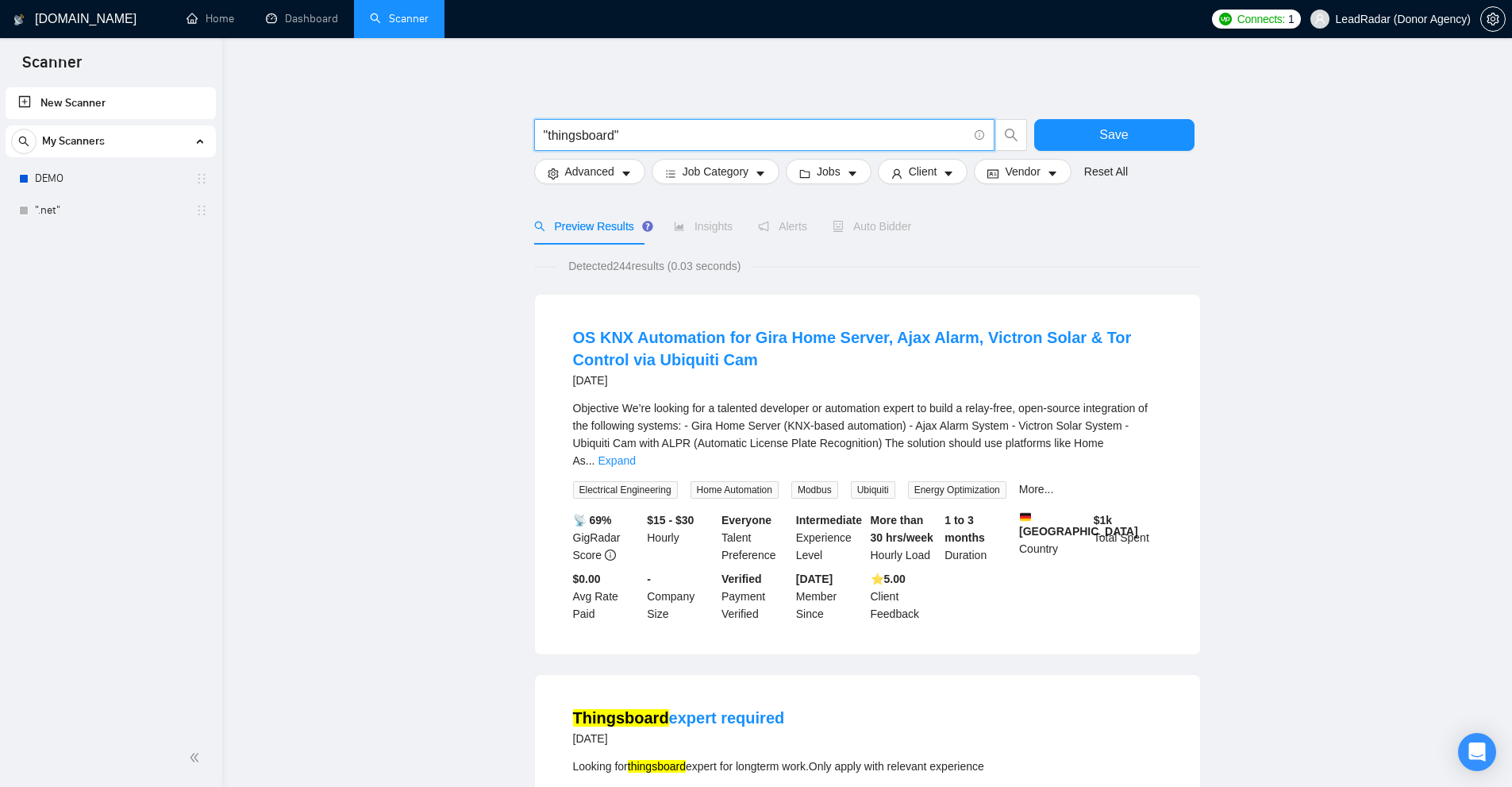
click at [590, 137] on input ""thingsboard"" at bounding box center [755, 134] width 423 height 20
paste input "ultimaker"
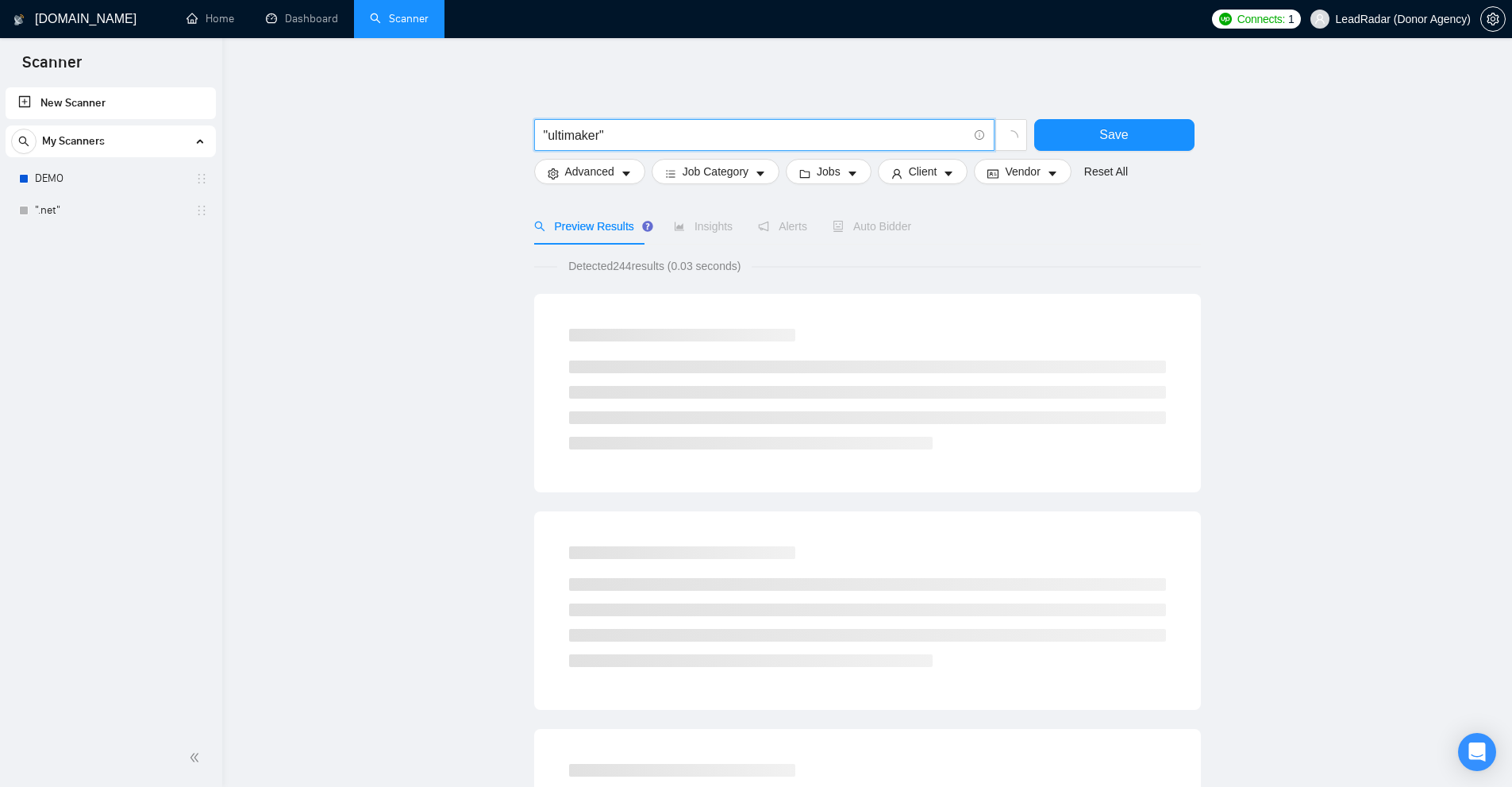
click at [573, 130] on input ""ultimaker"" at bounding box center [755, 134] width 423 height 20
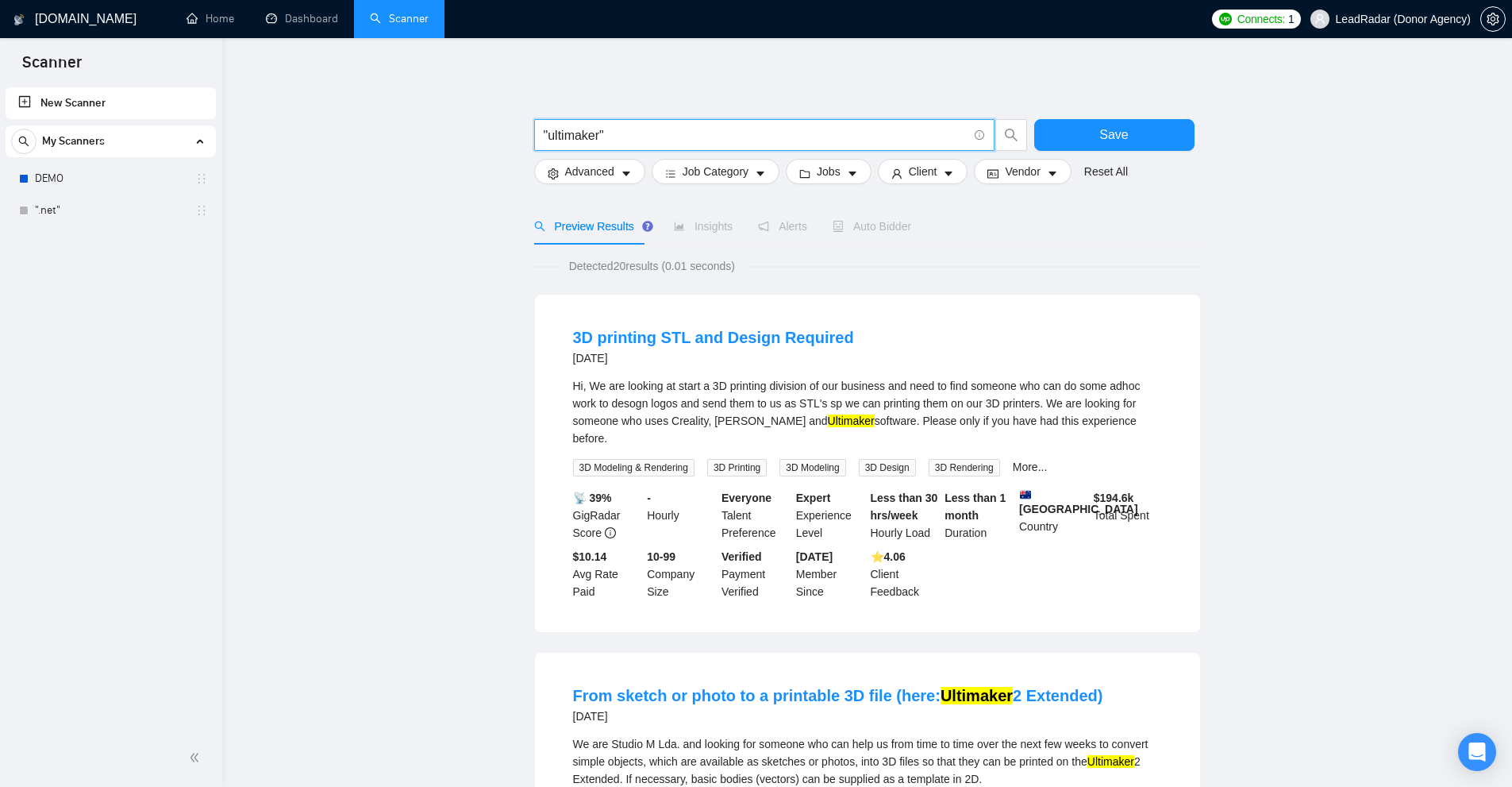
paste input "vesda"
click at [571, 132] on input ""ultimaker"" at bounding box center [755, 134] width 423 height 20
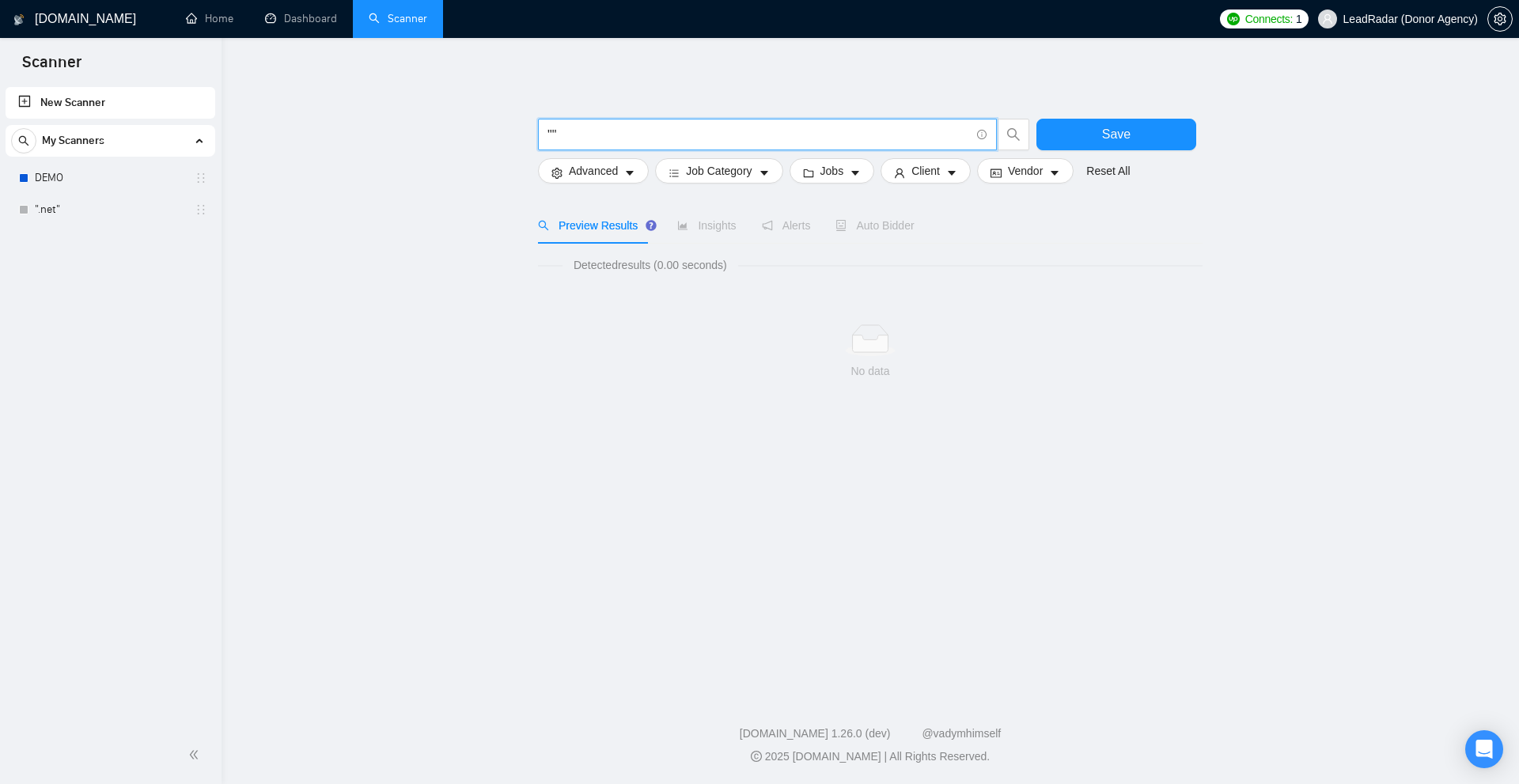
paste input "root development"
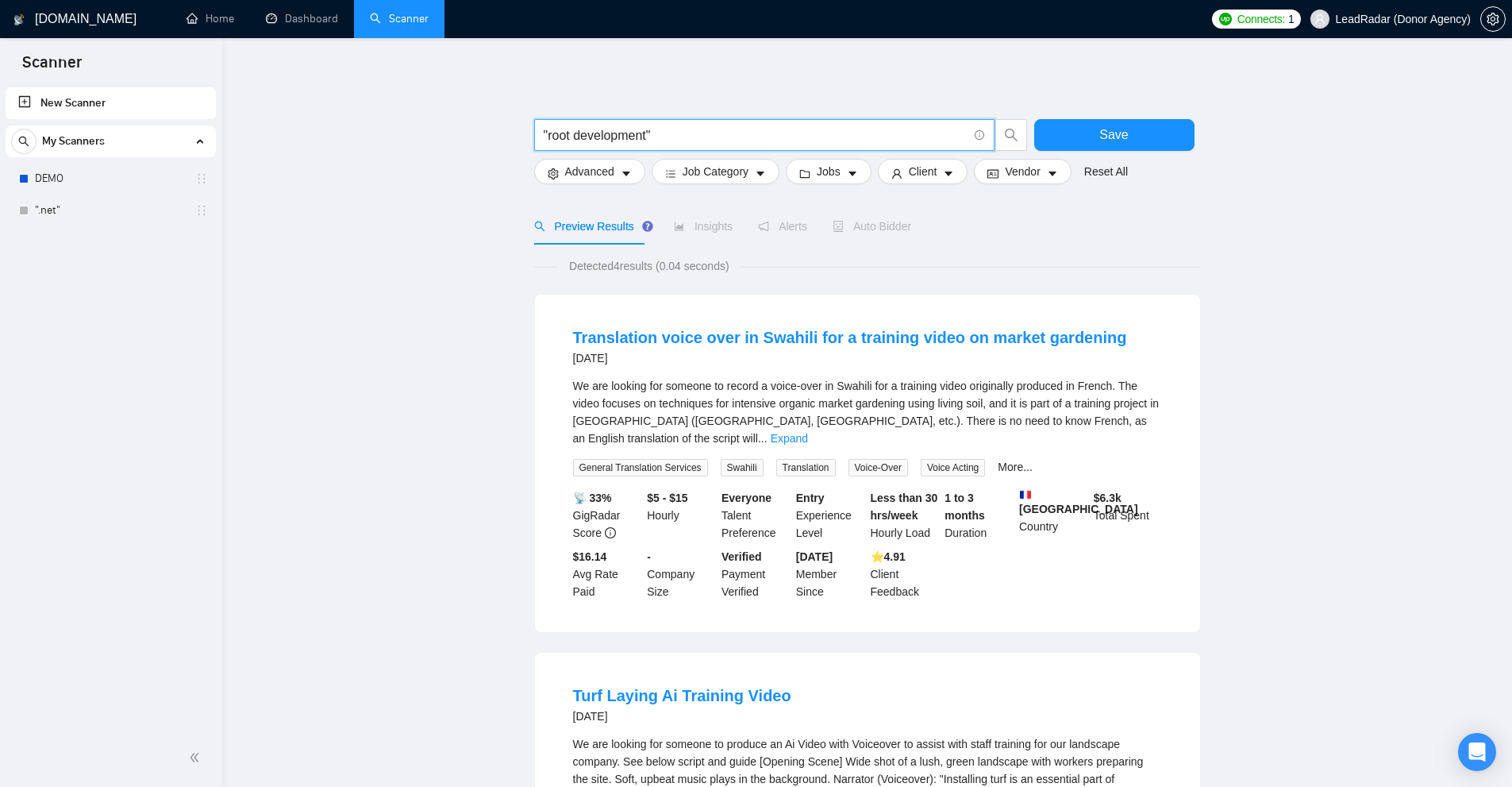
click at [618, 128] on input ""root development"" at bounding box center [755, 134] width 423 height 20
drag, startPoint x: 618, startPoint y: 128, endPoint x: 565, endPoint y: 129, distance: 53.0
click at [565, 129] on input ""root development"" at bounding box center [755, 134] width 423 height 20
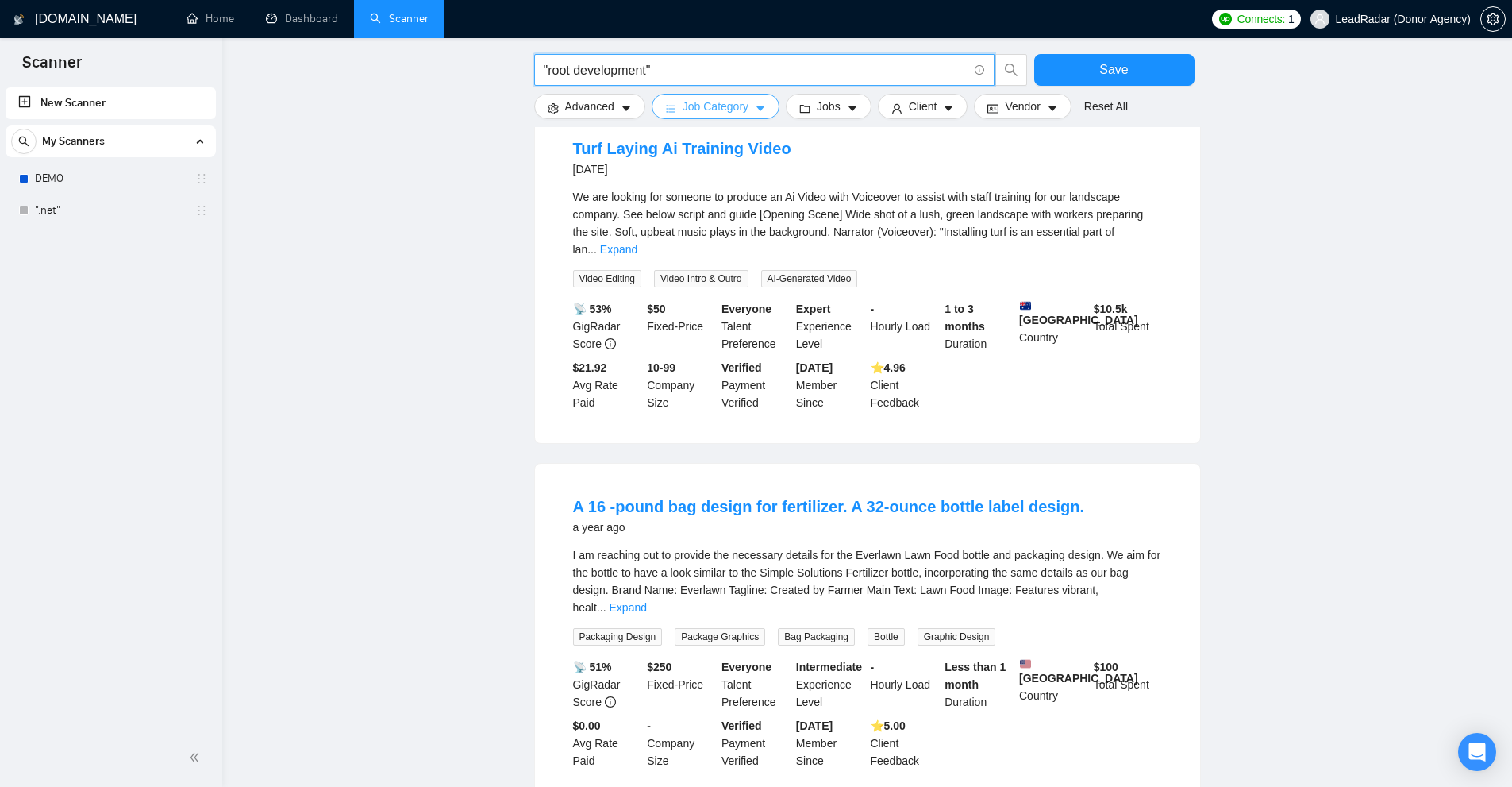
scroll to position [150, 0]
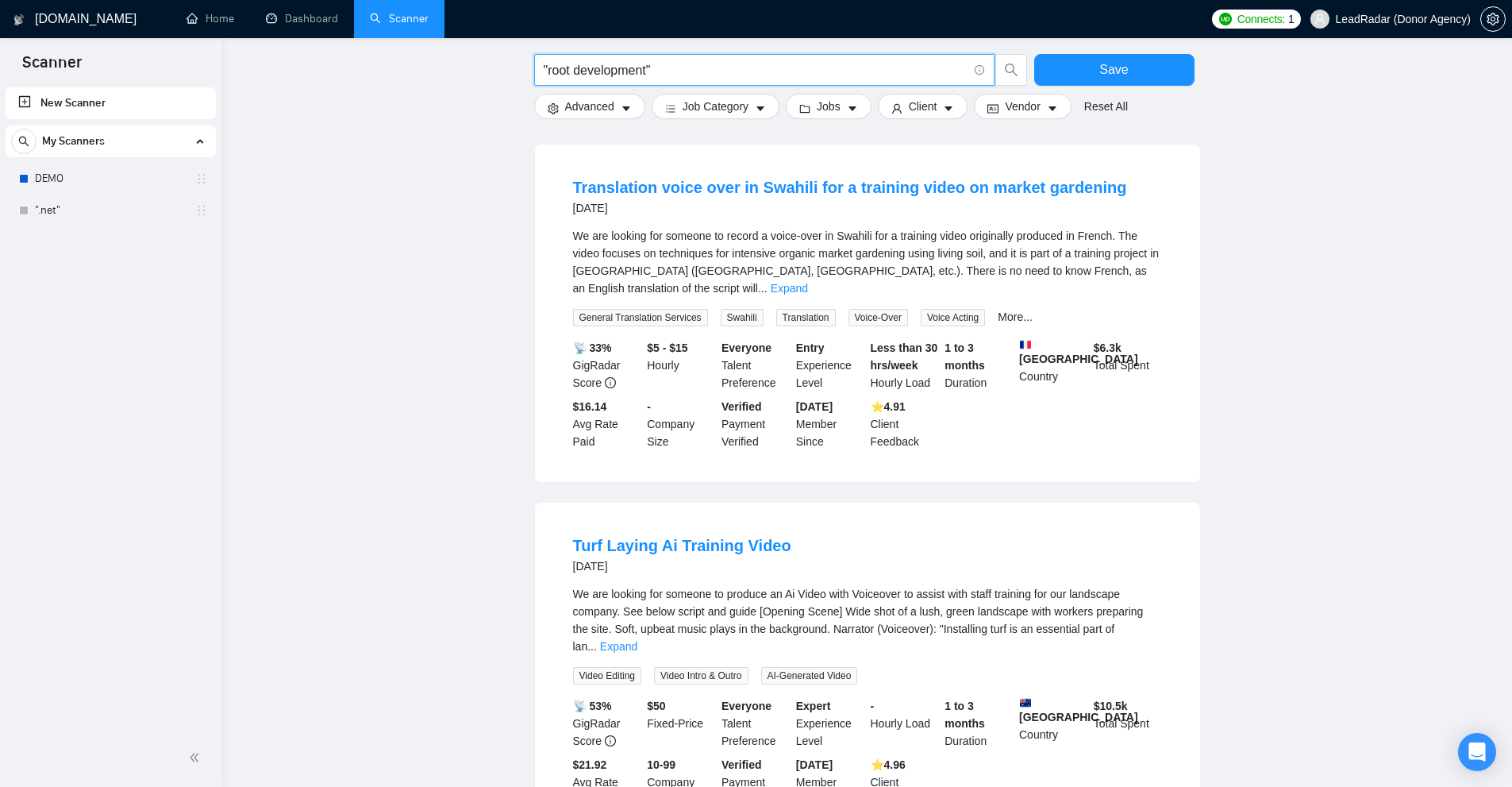
drag, startPoint x: 683, startPoint y: 68, endPoint x: 311, endPoint y: 77, distance: 372.1
click at [311, 77] on main ""root development" Save Advanced Job Category Jobs Client Vendor Reset All Prev…" at bounding box center [867, 756] width 1239 height 1686
click at [562, 75] on input ""root development"" at bounding box center [755, 70] width 423 height 20
drag, startPoint x: 562, startPoint y: 75, endPoint x: 606, endPoint y: 71, distance: 44.2
click at [606, 71] on input ""root development"" at bounding box center [755, 70] width 423 height 20
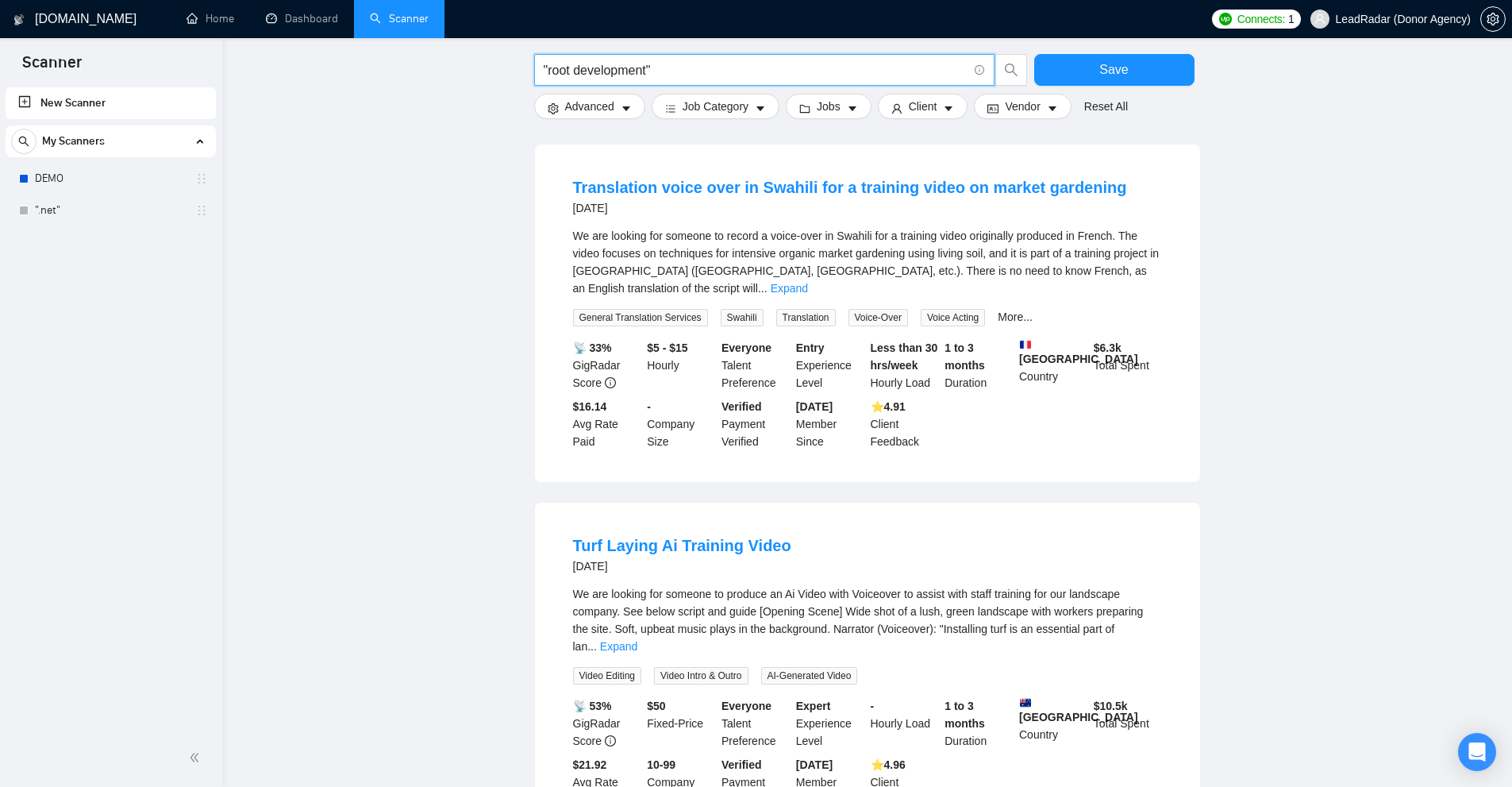
paste input "maui"
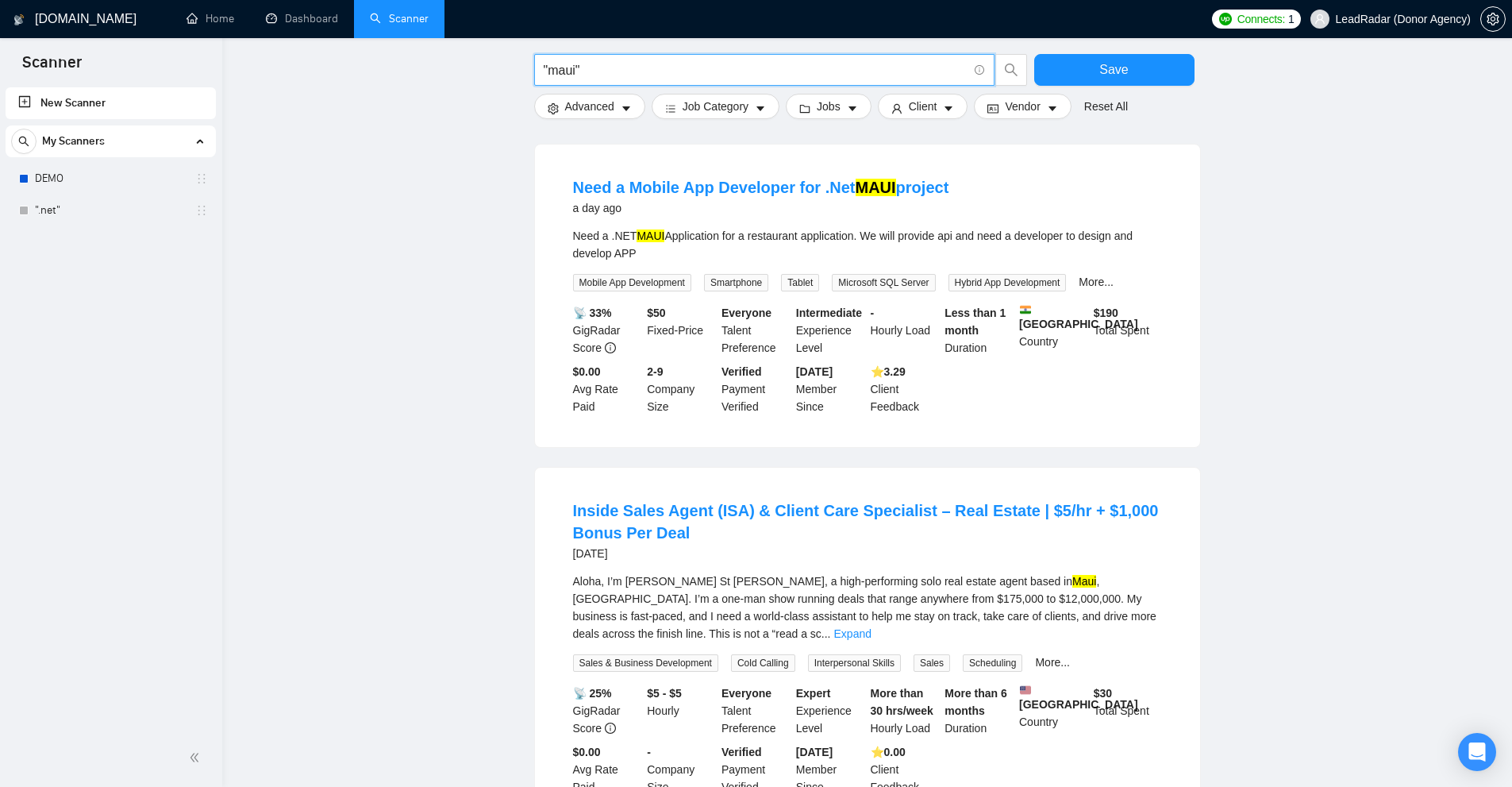
click at [566, 68] on input ""maui"" at bounding box center [755, 70] width 423 height 20
paste input "gisk + kernelsu"
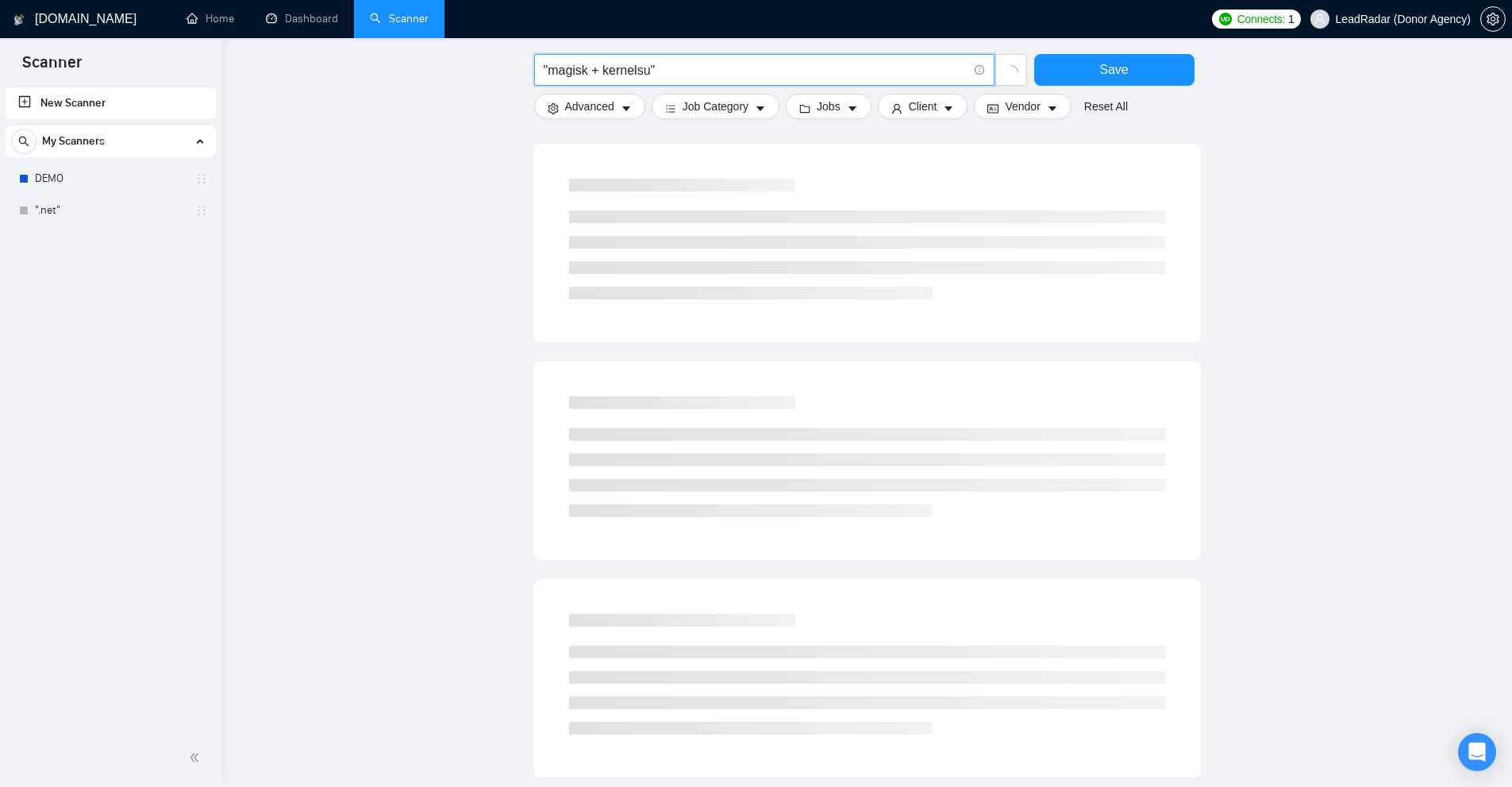
scroll to position [0, 0]
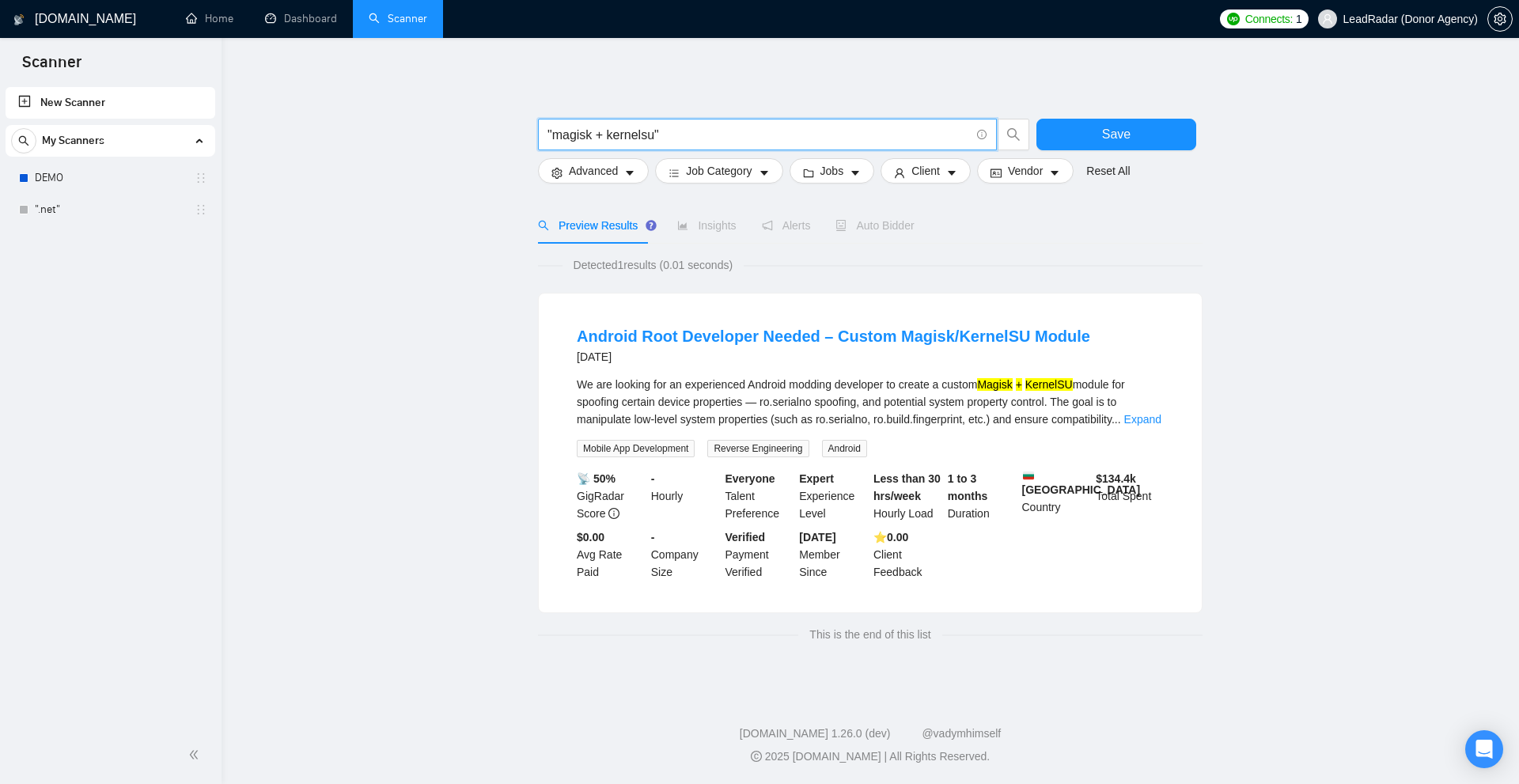
drag, startPoint x: 605, startPoint y: 135, endPoint x: 555, endPoint y: 136, distance: 50.0
click at [555, 136] on input ""magisk + kernelsu"" at bounding box center [759, 134] width 422 height 19
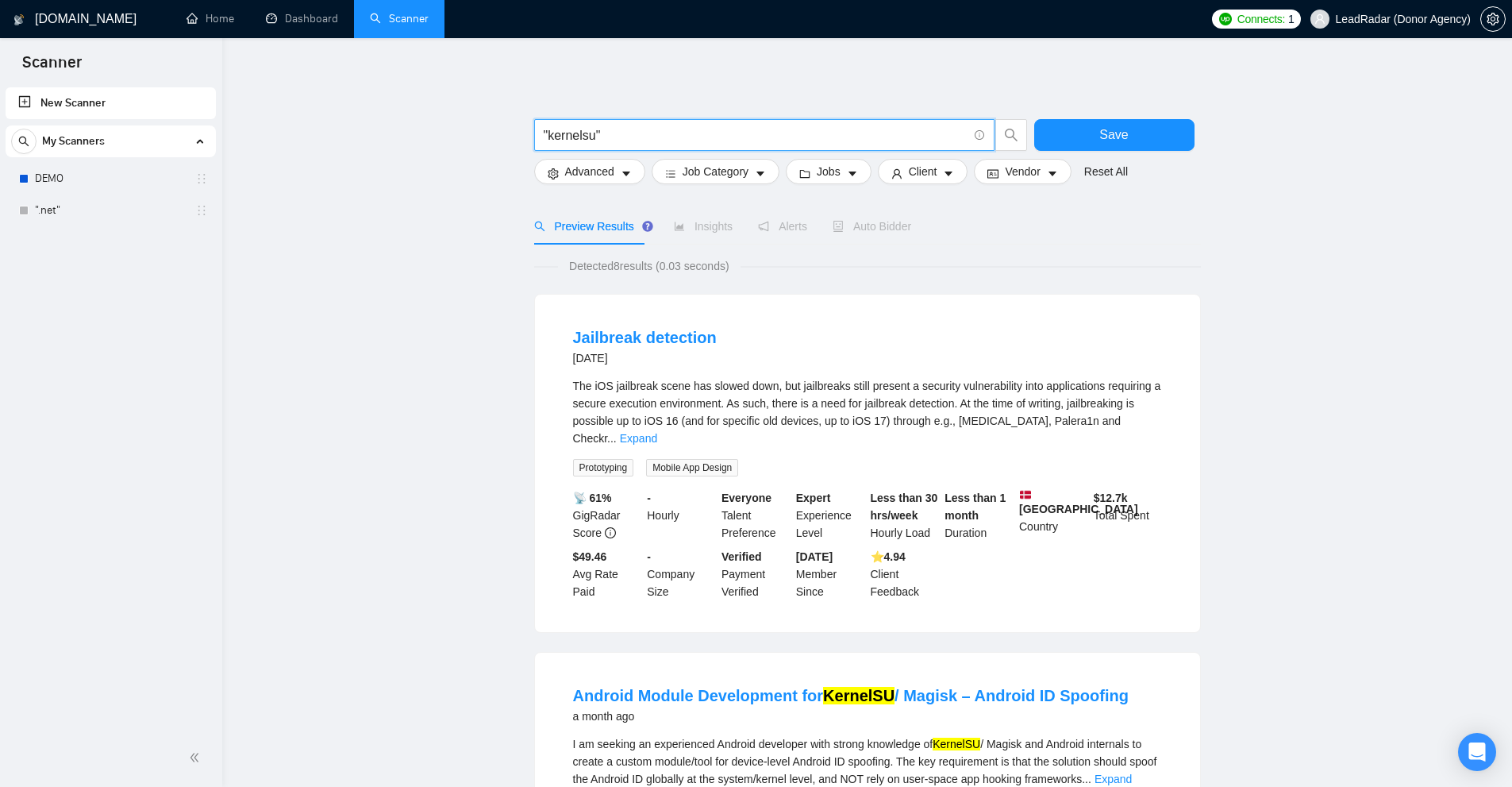
click at [577, 134] on input ""kernelsu"" at bounding box center [755, 134] width 423 height 20
paste input "ivy"
type input ""kivy""
